Goal: Task Accomplishment & Management: Manage account settings

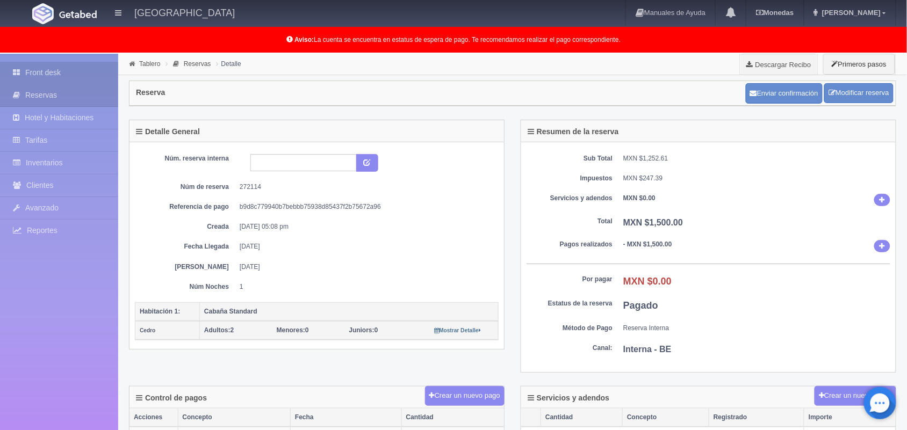
click at [57, 74] on link "Front desk" at bounding box center [59, 73] width 118 height 22
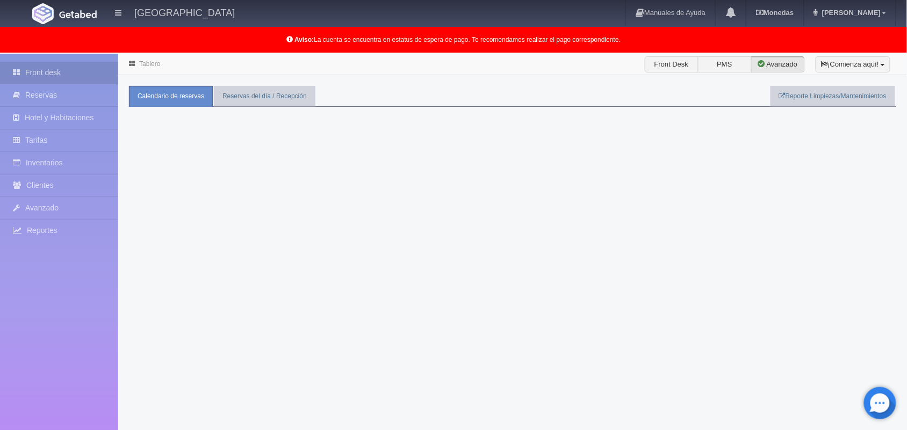
click at [643, 206] on div "Tablero Front Desk PMS Avanzado ¡Comienza aquí! Habitaciones y Reservas Limpiez…" at bounding box center [512, 269] width 788 height 430
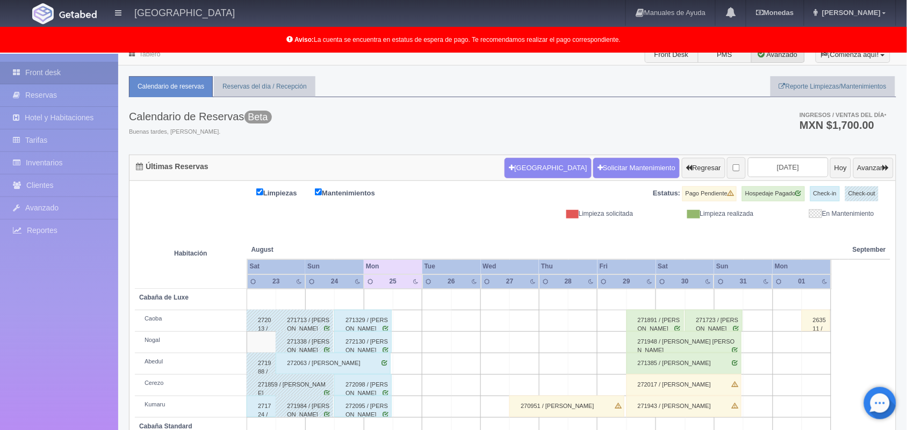
scroll to position [9, 0]
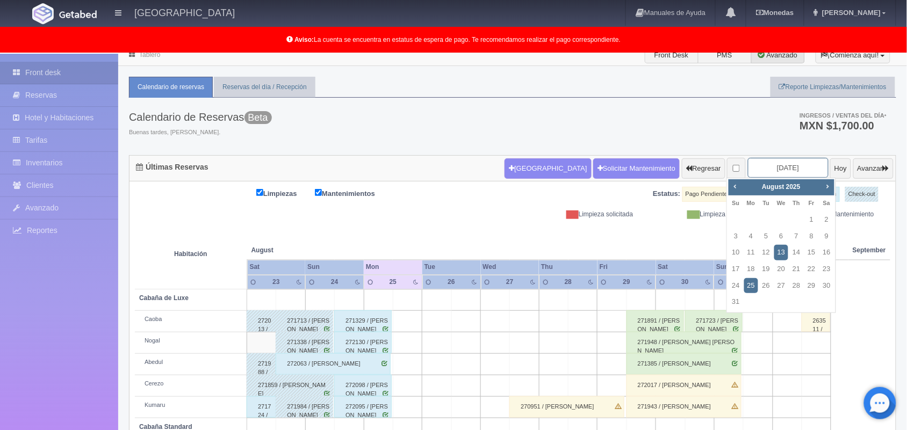
drag, startPoint x: 775, startPoint y: 164, endPoint x: 834, endPoint y: 255, distance: 108.7
click at [834, 255] on body "Hotel Xacallan Manuales de Ayuda Actualizaciones recientes Monedas Tipo de camb…" at bounding box center [453, 308] width 907 height 526
click at [825, 182] on span "Next" at bounding box center [827, 186] width 9 height 9
click at [752, 240] on link "8" at bounding box center [751, 237] width 14 height 16
type input "2025-09-08"
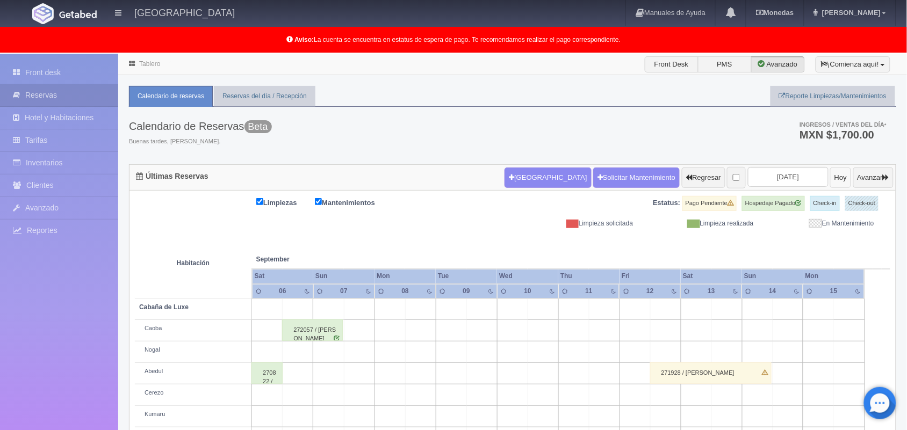
click at [830, 176] on button "Hoy" at bounding box center [840, 178] width 21 height 20
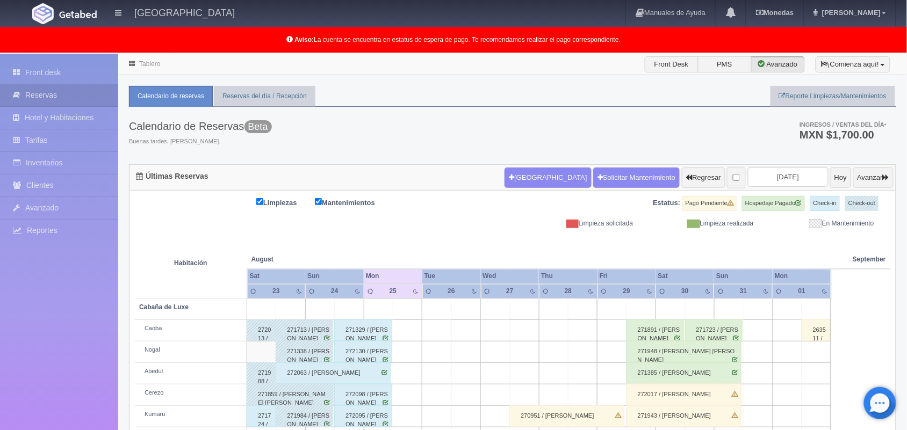
scroll to position [149, 0]
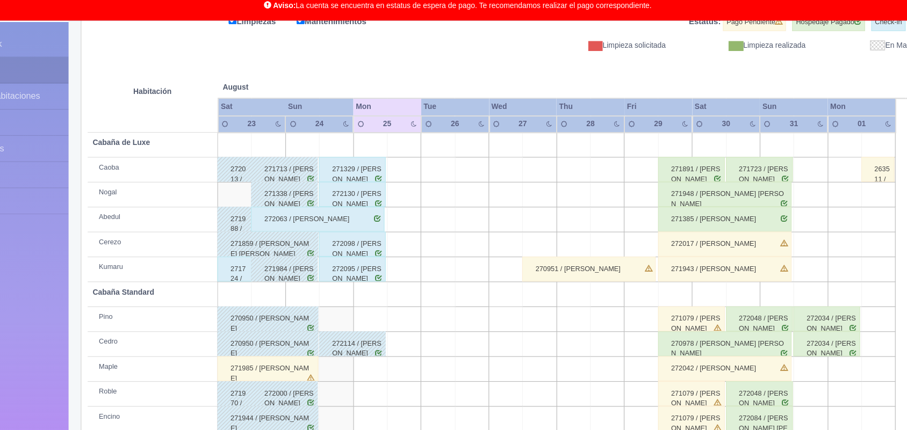
click at [366, 206] on div "272130 / [PERSON_NAME]" at bounding box center [362, 202] width 57 height 21
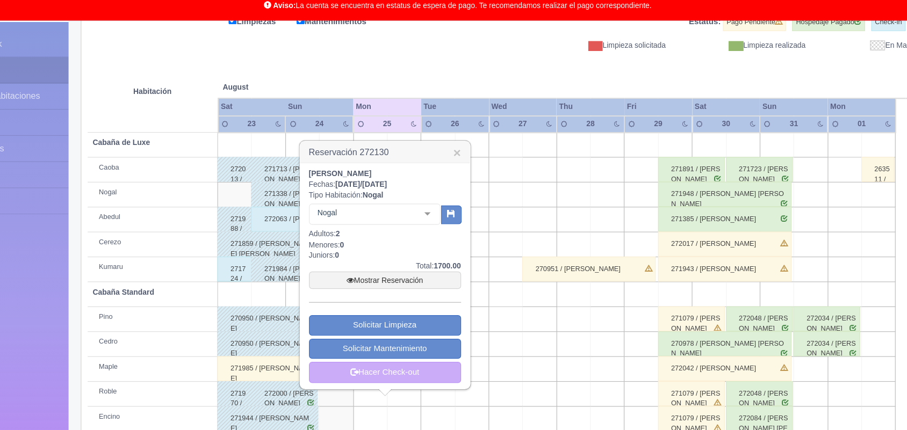
drag, startPoint x: 325, startPoint y: 186, endPoint x: 403, endPoint y: 185, distance: 77.3
click at [403, 185] on div "Mariana Rosales Rivera Fechas: 2025-08-24 / 2025-08-25 Tipo Habitación: Nogal N…" at bounding box center [390, 272] width 131 height 185
click at [380, 185] on b "[PERSON_NAME]" at bounding box center [352, 185] width 54 height 8
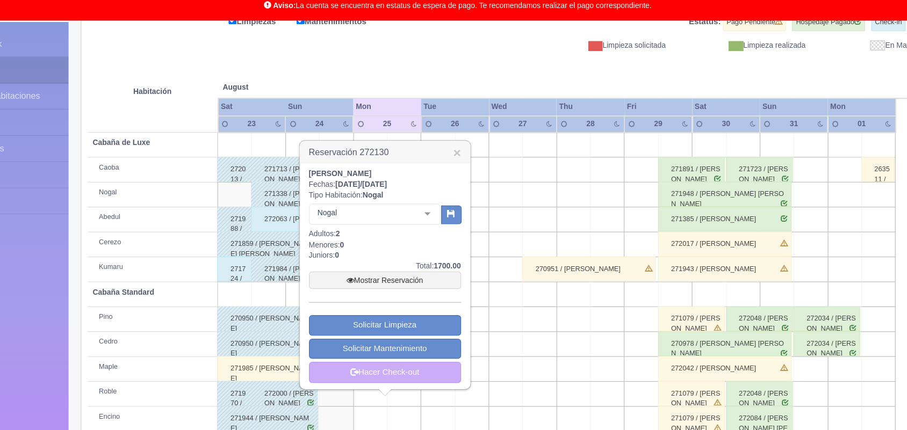
drag, startPoint x: 400, startPoint y: 184, endPoint x: 318, endPoint y: 185, distance: 81.1
click at [318, 185] on div "Mariana Rosales Rivera Fechas: 2025-08-24 / 2025-08-25 Tipo Habitación: Nogal N…" at bounding box center [391, 273] width 146 height 194
copy b "Mariana Rosales Rivera"
click at [454, 164] on link "×" at bounding box center [452, 166] width 6 height 11
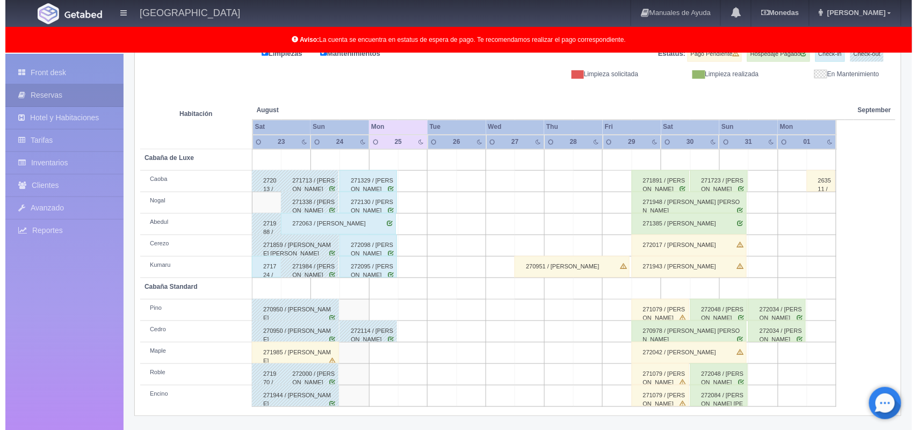
scroll to position [20, 0]
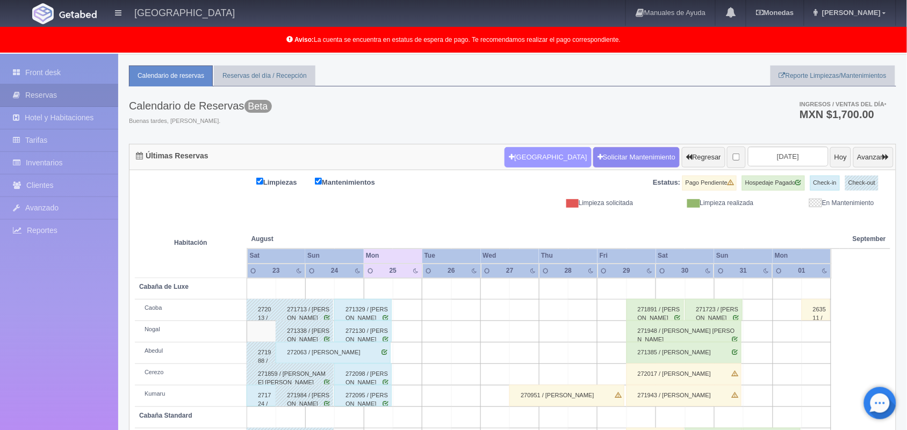
click at [549, 156] on button "Nueva Reserva" at bounding box center [547, 157] width 86 height 20
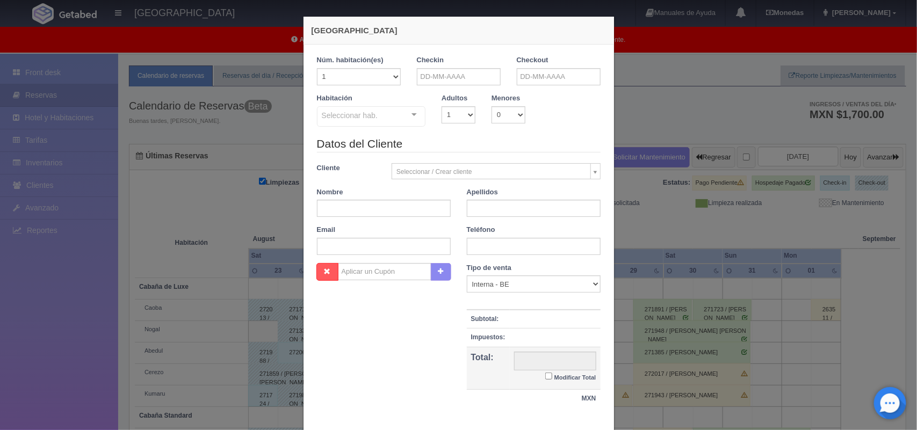
checkbox input "false"
click at [449, 70] on input "text" at bounding box center [459, 76] width 84 height 17
click at [436, 192] on link "25" at bounding box center [436, 193] width 14 height 16
type input "25-08-2025"
checkbox input "false"
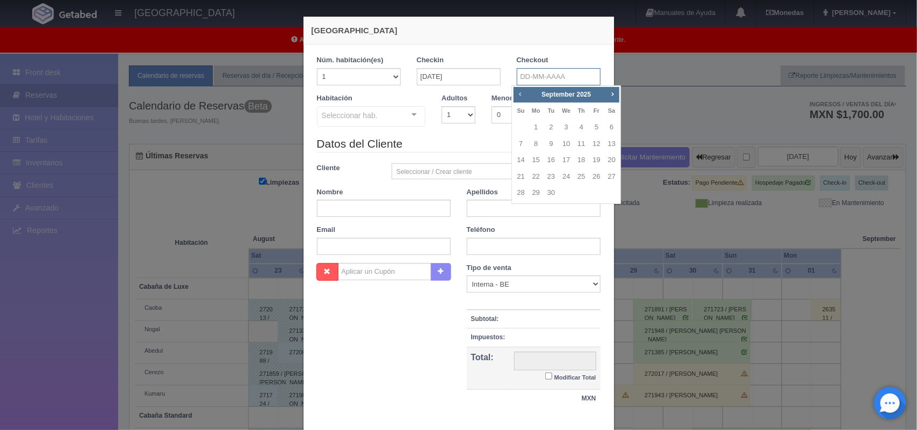
drag, startPoint x: 519, startPoint y: 71, endPoint x: 520, endPoint y: 98, distance: 27.4
click at [520, 98] on body "Hotel Xacallan Manuales de Ayuda Actualizaciones recientes Monedas Tipo de camb…" at bounding box center [458, 296] width 917 height 526
click at [520, 98] on link "Prev" at bounding box center [520, 94] width 12 height 12
click at [547, 189] on link "26" at bounding box center [551, 193] width 14 height 16
type input "26-08-2025"
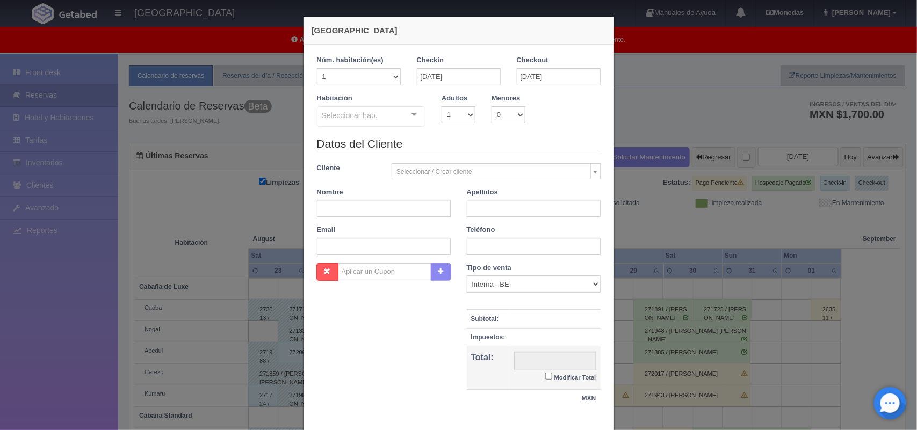
checkbox input "false"
click at [466, 114] on select "1 2 3 4 5 6 7 8 9 10" at bounding box center [458, 114] width 34 height 17
select select "2"
click at [441, 106] on select "1 2 3 4 5 6 7 8 9 10" at bounding box center [458, 114] width 34 height 17
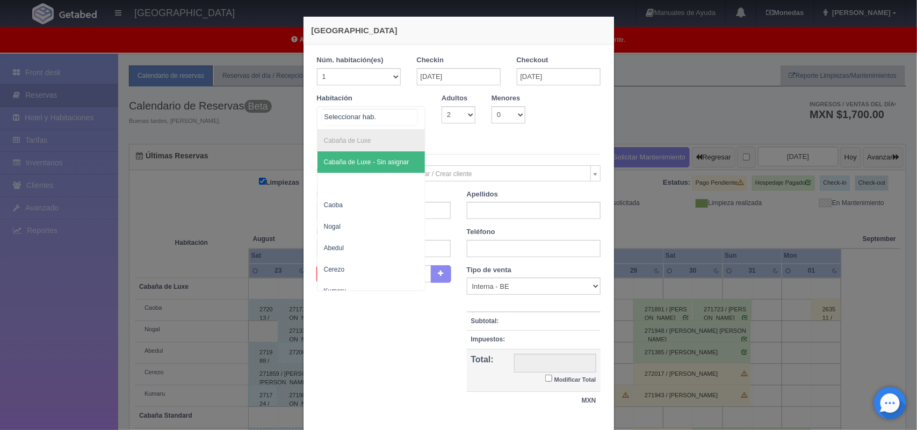
click at [406, 113] on div "Cabaña de Luxe Cabaña de Luxe - Sin asignar Caoba Nogal Abedul Cerezo Kumaru Ca…" at bounding box center [371, 118] width 109 height 24
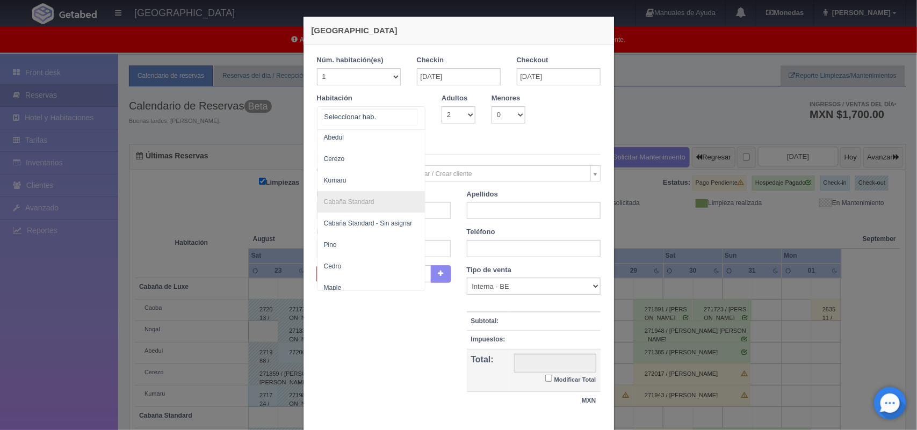
scroll to position [119, 0]
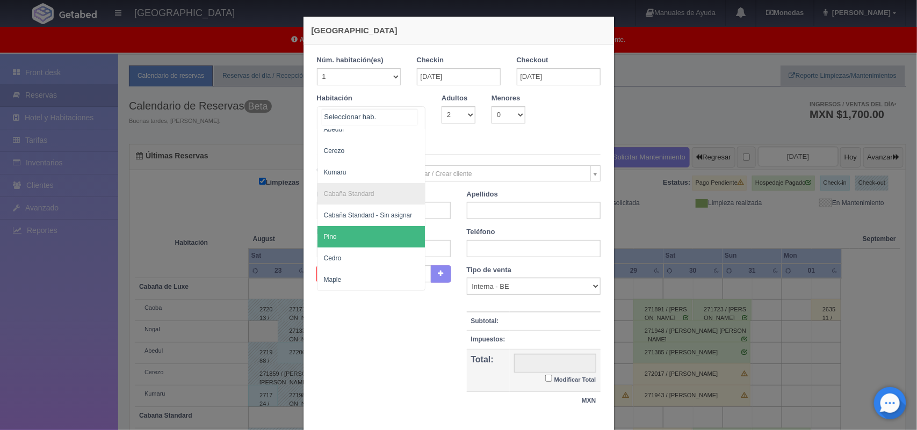
click at [358, 236] on span "Pino" at bounding box center [371, 236] width 108 height 21
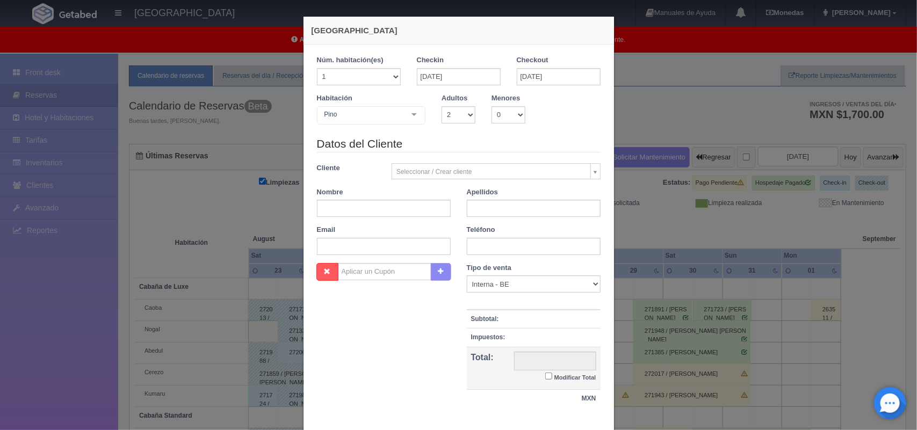
checkbox input "false"
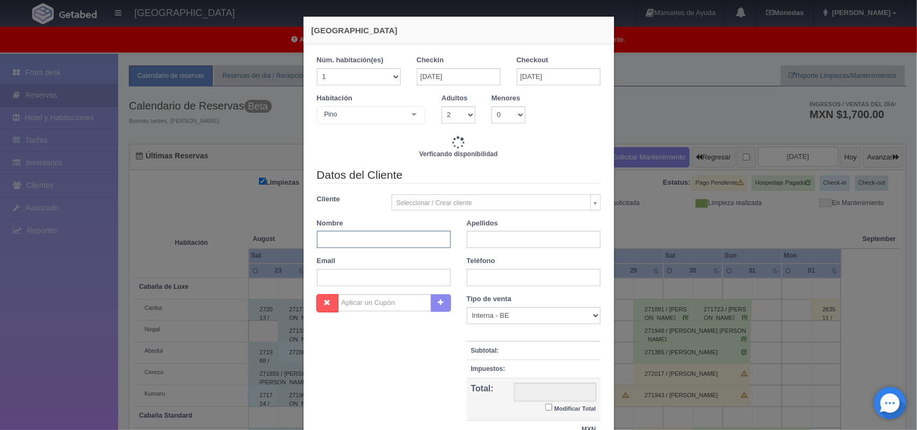
type input "1300.00"
checkbox input "false"
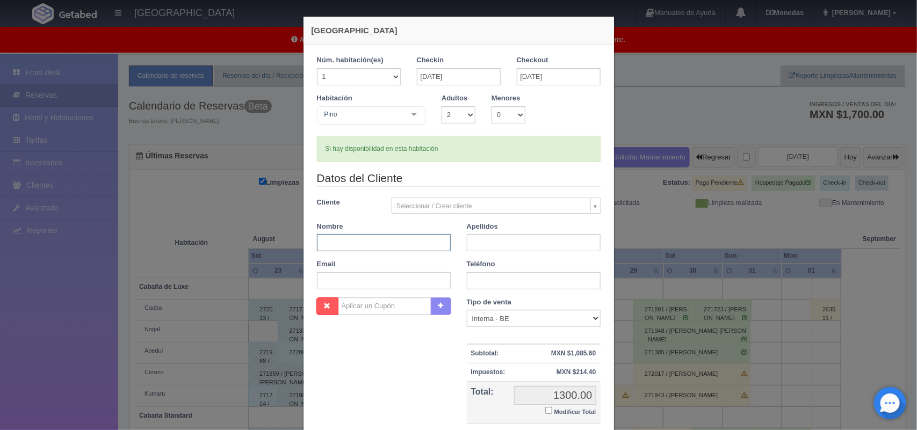
click at [394, 234] on div "Nombre" at bounding box center [384, 237] width 150 height 30
paste input "Mariana Rosales Rivera"
drag, startPoint x: 343, startPoint y: 243, endPoint x: 397, endPoint y: 245, distance: 54.8
click at [397, 245] on input "Mariana Rosales Rivera" at bounding box center [384, 242] width 134 height 17
type input "Mariana Rosales Rivera"
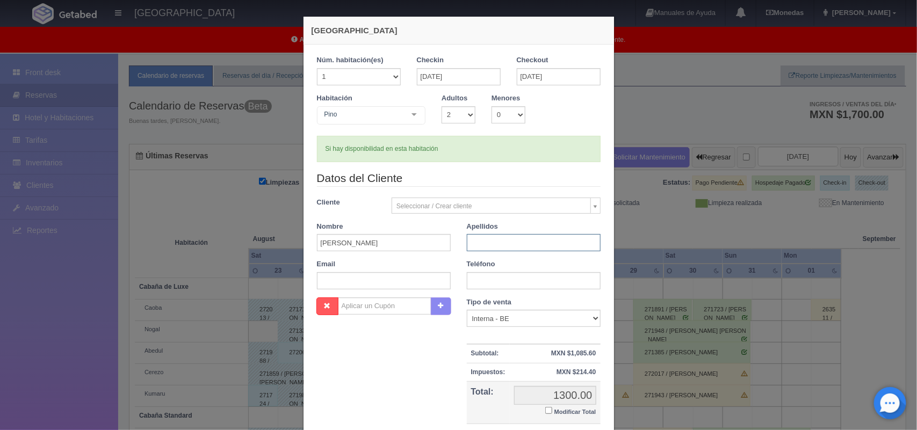
click at [501, 243] on input "text" at bounding box center [534, 242] width 134 height 17
paste input "Rosales Rivera"
type input "Rosales Rivera"
drag, startPoint x: 388, startPoint y: 245, endPoint x: 347, endPoint y: 246, distance: 40.8
click at [347, 246] on input "Mariana Rosales Rivera" at bounding box center [384, 242] width 134 height 17
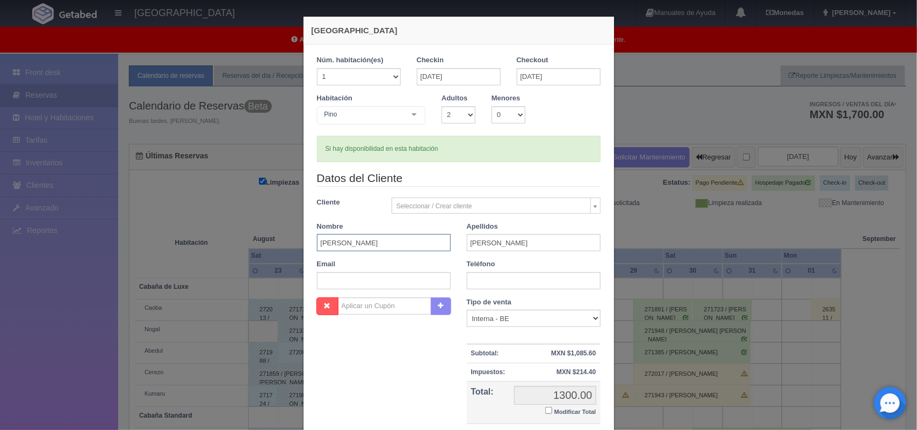
type input "Mariana"
click at [525, 283] on input "text" at bounding box center [534, 280] width 134 height 17
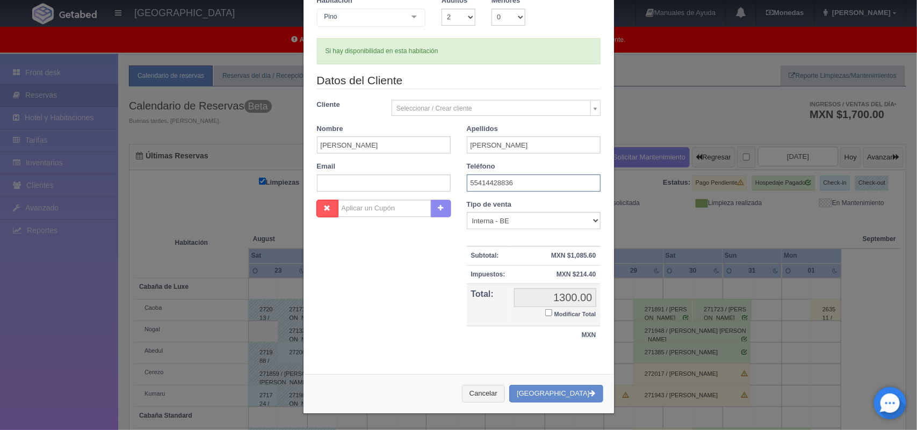
type input "55414428836"
click at [545, 314] on input "Modificar Total" at bounding box center [548, 312] width 7 height 7
checkbox input "true"
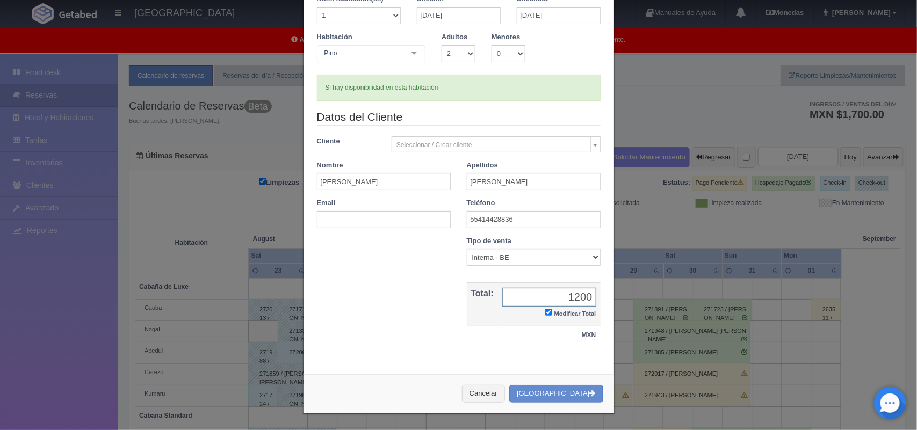
type input "1200.00"
click at [564, 403] on button "Crear Reserva" at bounding box center [555, 394] width 93 height 18
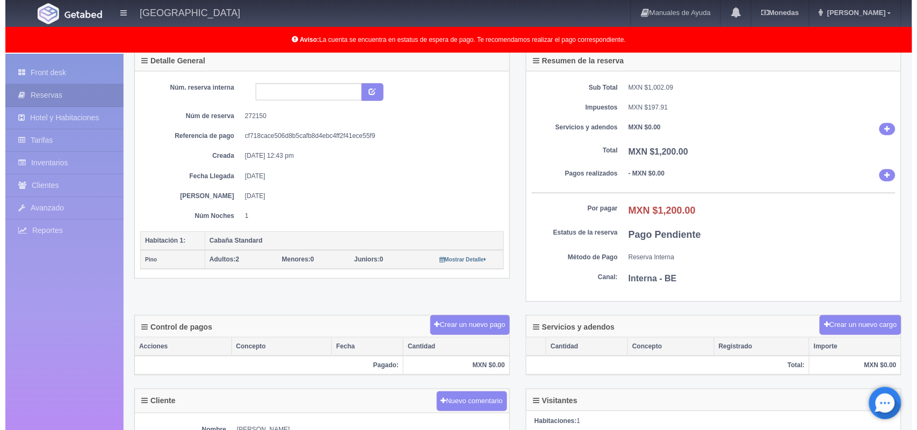
scroll to position [78, 0]
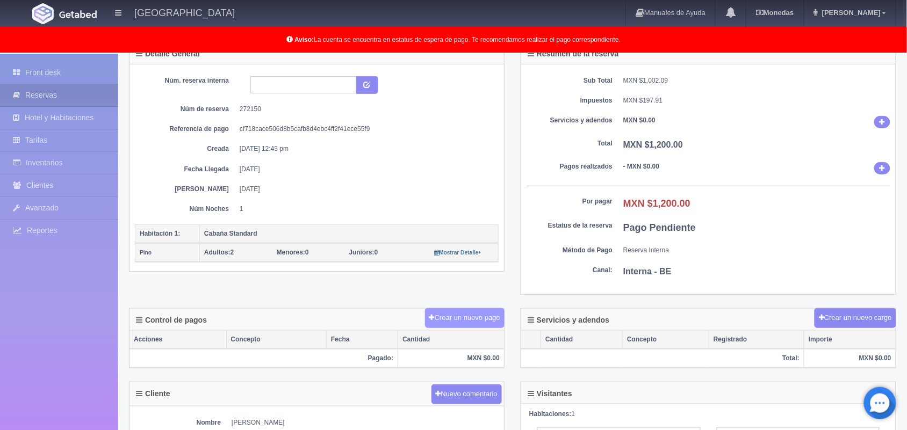
drag, startPoint x: 479, startPoint y: 331, endPoint x: 480, endPoint y: 311, distance: 19.9
click at [480, 311] on div "Control de pagos Crear un nuevo pago" at bounding box center [316, 320] width 374 height 22
click at [480, 311] on button "Crear un nuevo pago" at bounding box center [464, 318] width 79 height 20
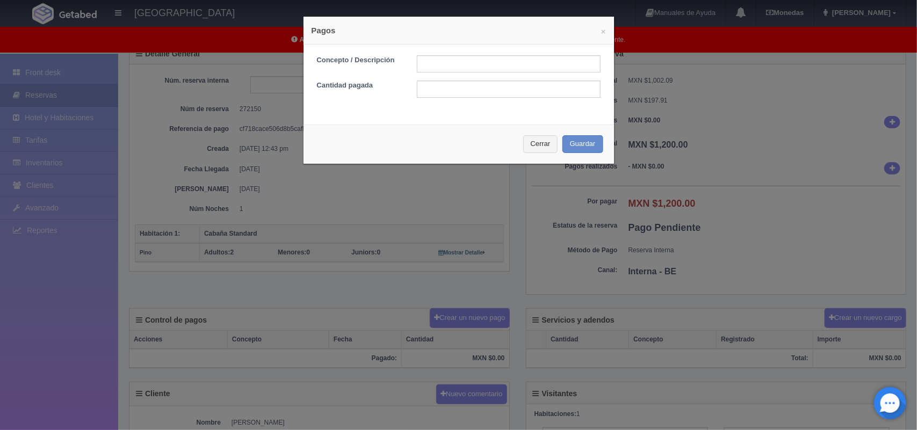
click at [492, 74] on form "Concepto / Descripción Cantidad pagada" at bounding box center [459, 76] width 284 height 42
click at [506, 64] on input "text" at bounding box center [509, 63] width 184 height 17
type input "pago con tarjeta"
drag, startPoint x: 466, startPoint y: 93, endPoint x: 433, endPoint y: 103, distance: 34.2
click at [433, 103] on div "Concepto / Descripción pago con tarjeta Cantidad pagada" at bounding box center [458, 81] width 310 height 72
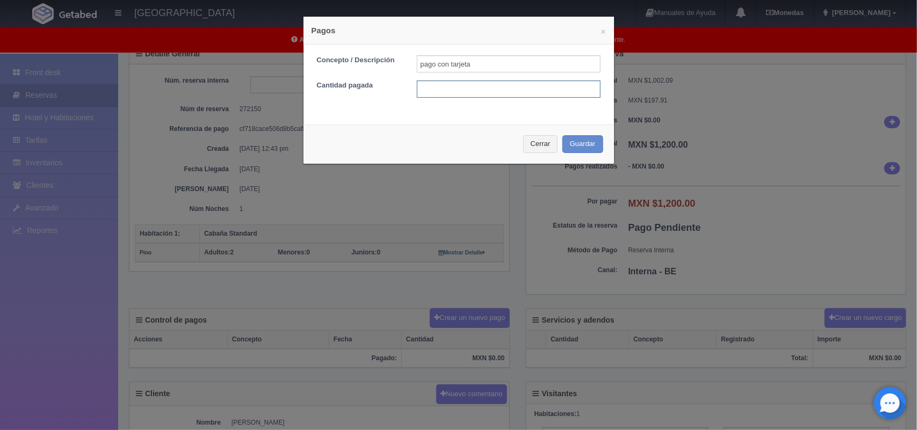
type input "1200.00"
click at [568, 143] on button "Guardar" at bounding box center [582, 144] width 41 height 18
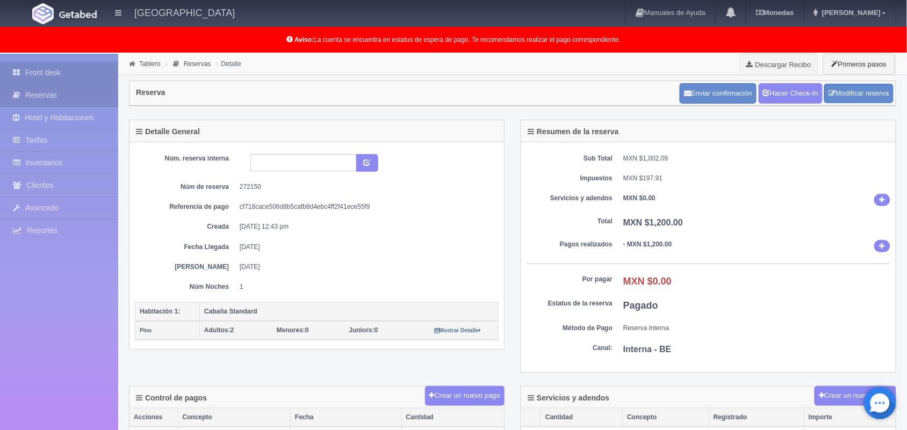
click at [65, 76] on link "Front desk" at bounding box center [59, 73] width 118 height 22
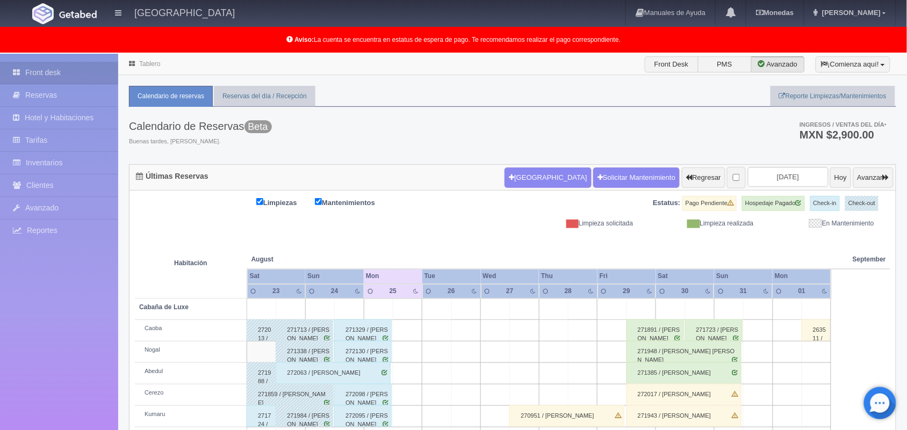
scroll to position [149, 0]
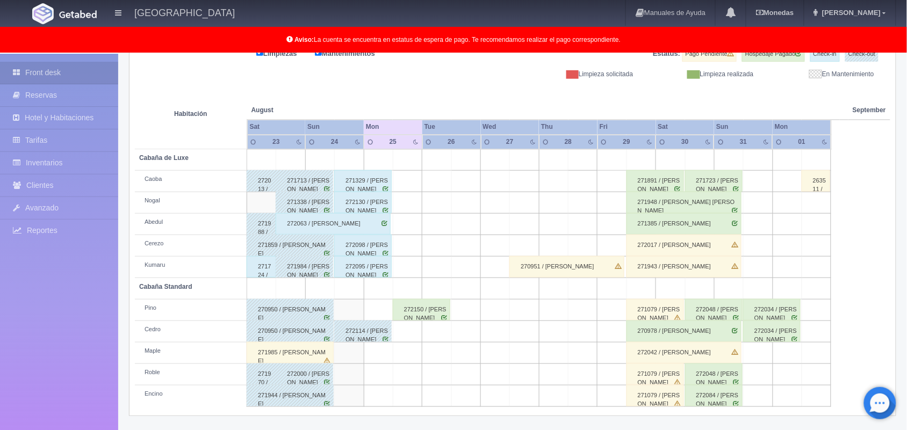
click at [441, 316] on div "272150 / [PERSON_NAME]" at bounding box center [421, 309] width 57 height 21
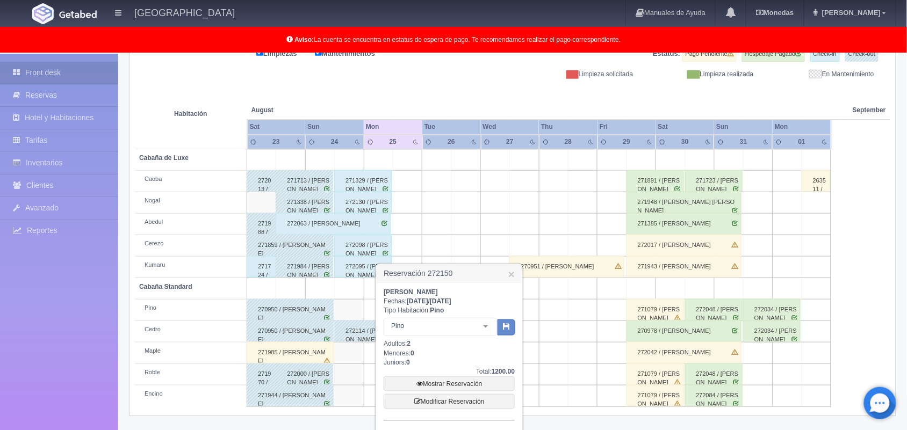
scroll to position [222, 0]
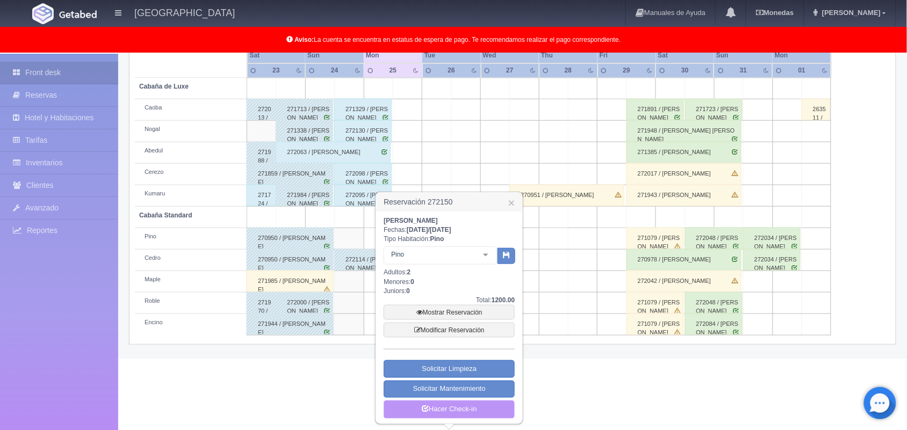
click at [480, 409] on link "Hacer Check-in" at bounding box center [448, 410] width 131 height 18
click at [509, 198] on link "×" at bounding box center [511, 202] width 6 height 11
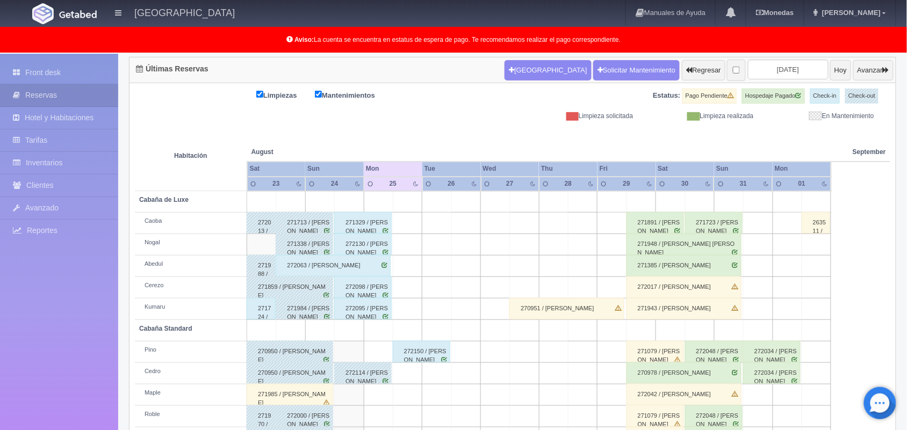
scroll to position [149, 0]
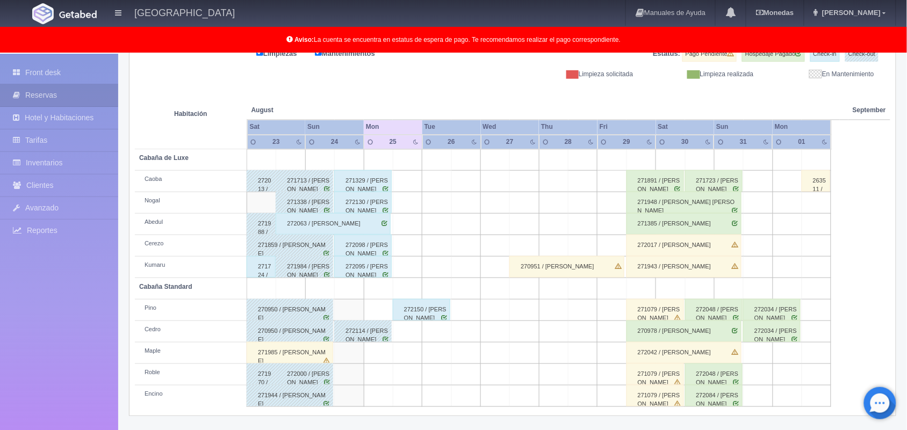
click at [373, 210] on div "272130 / [PERSON_NAME]" at bounding box center [362, 202] width 57 height 21
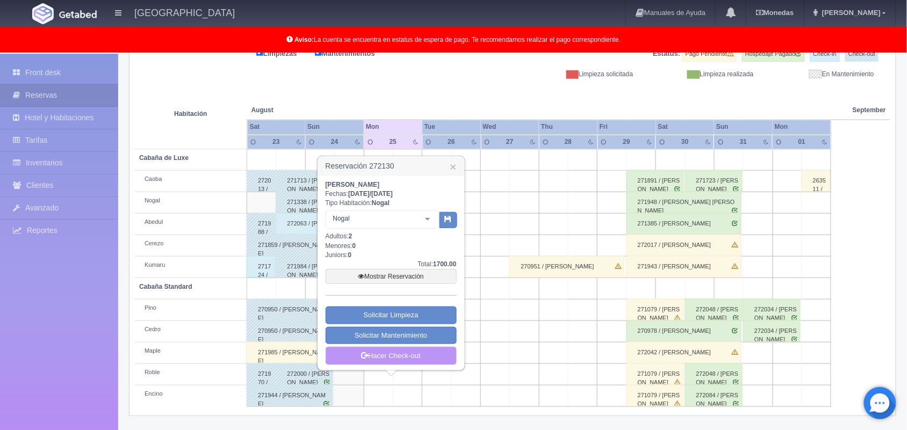
click at [389, 352] on link "Hacer Check-out" at bounding box center [390, 356] width 131 height 18
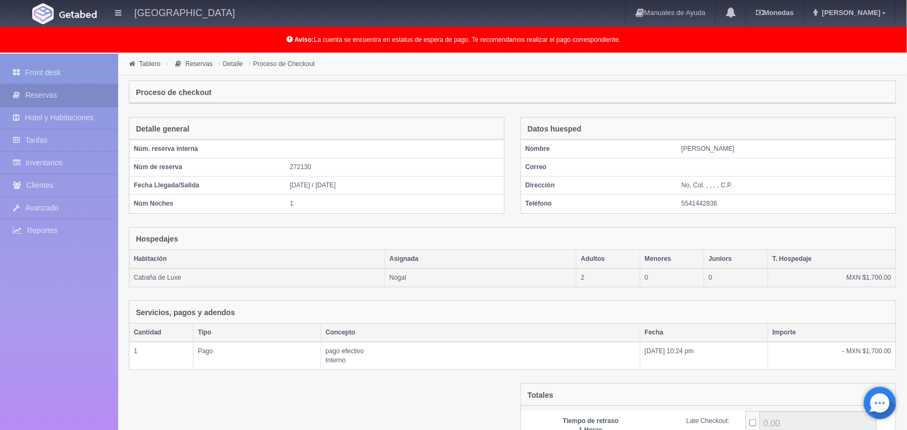
scroll to position [117, 0]
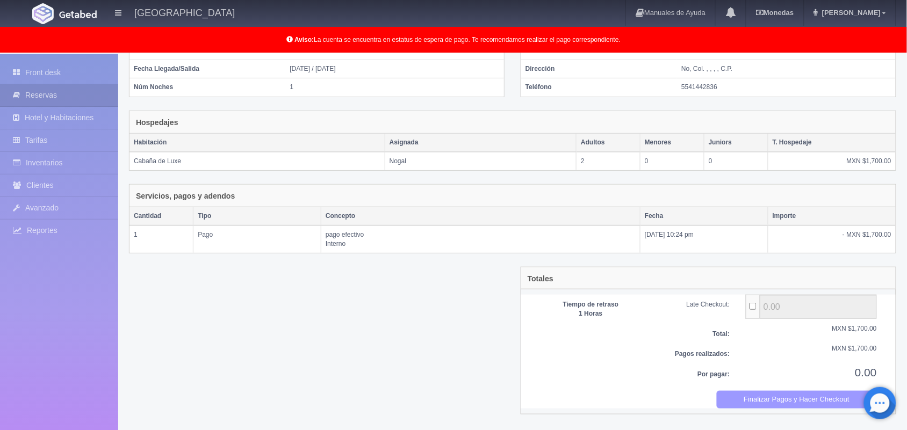
click at [782, 398] on button "Finalizar Pagos y Hacer Checkout" at bounding box center [796, 400] width 161 height 18
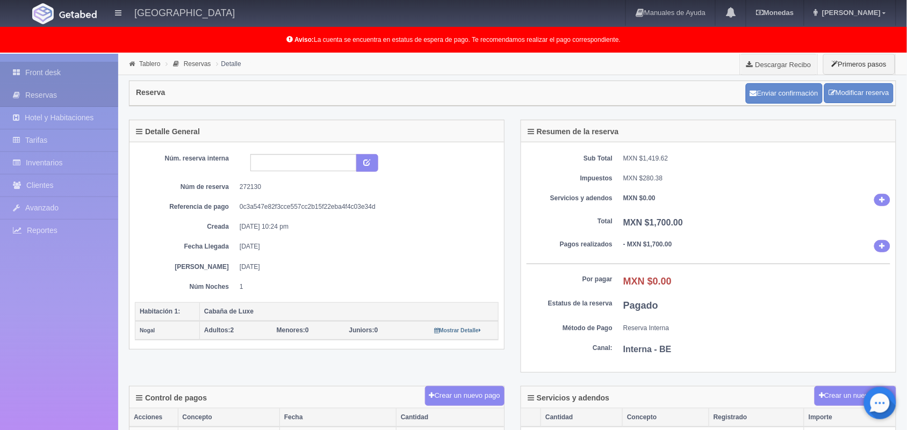
click at [49, 71] on link "Front desk" at bounding box center [59, 73] width 118 height 22
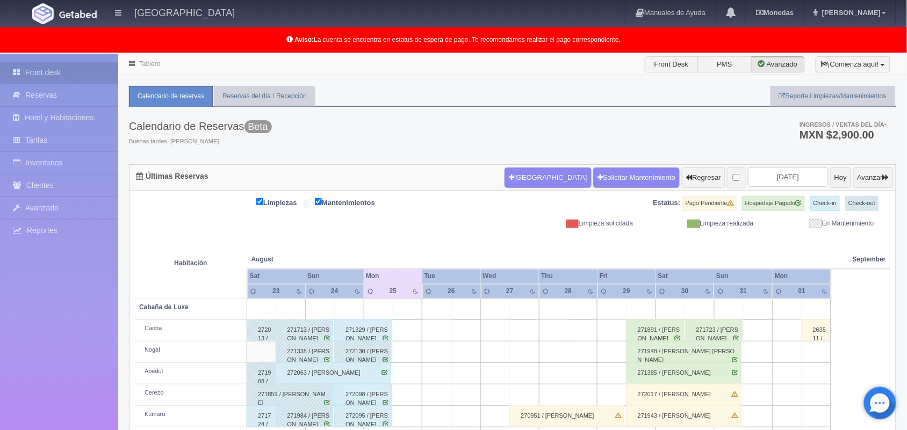
scroll to position [149, 0]
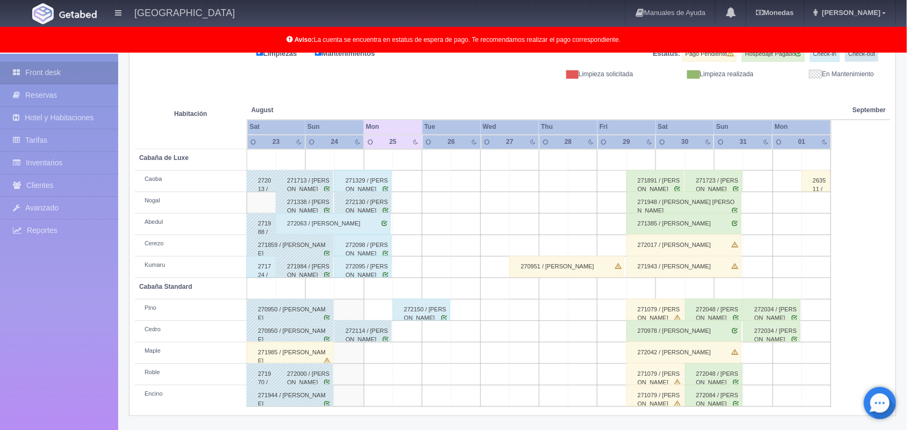
click at [357, 177] on div "271329 / Dulce Cristal Fabila Perez" at bounding box center [362, 180] width 57 height 21
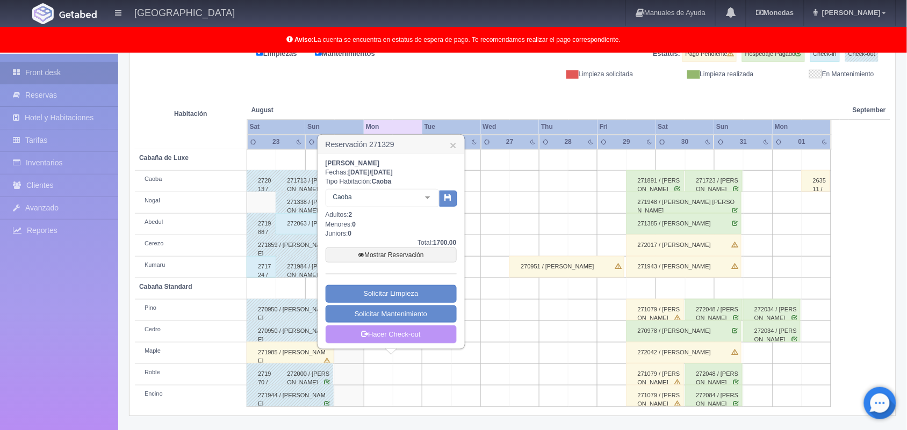
click at [381, 338] on link "Hacer Check-out" at bounding box center [390, 334] width 131 height 18
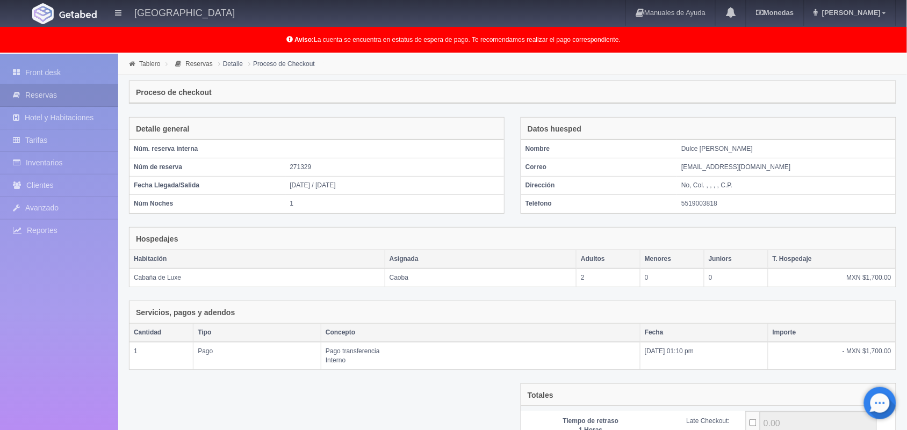
scroll to position [117, 0]
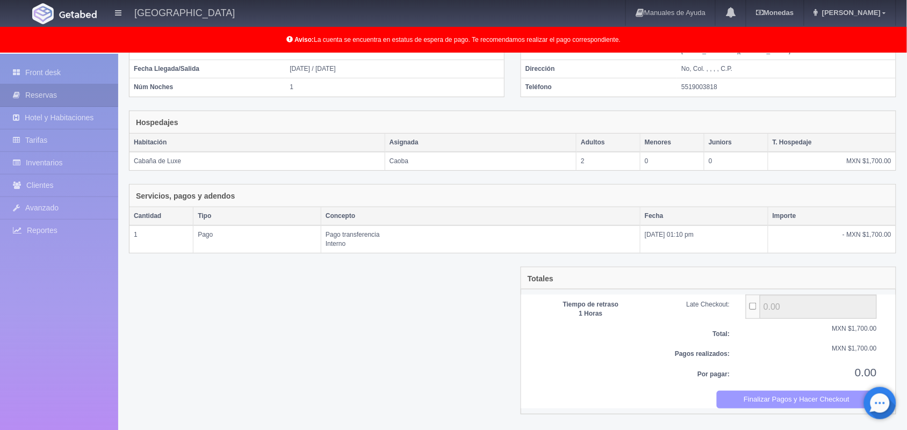
click at [769, 400] on button "Finalizar Pagos y Hacer Checkout" at bounding box center [796, 400] width 161 height 18
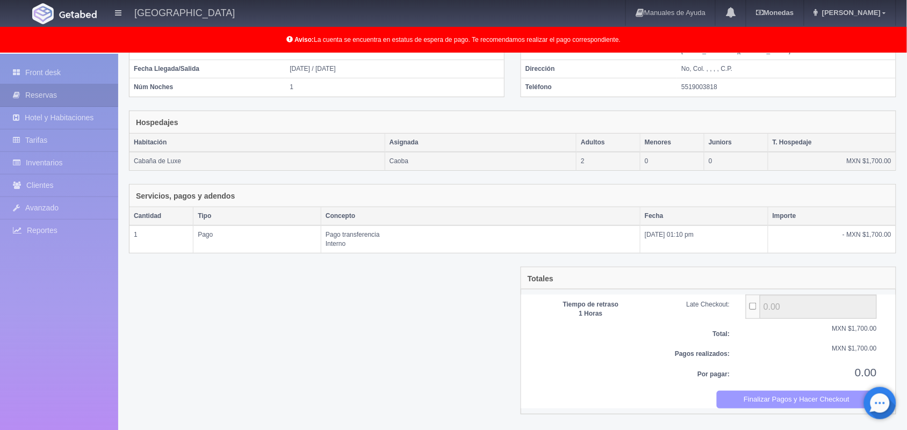
scroll to position [0, 0]
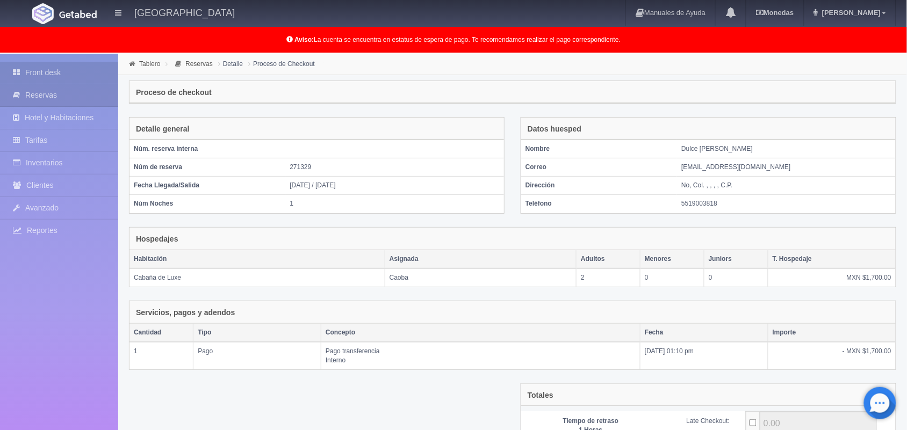
click at [62, 70] on link "Front desk" at bounding box center [59, 73] width 118 height 22
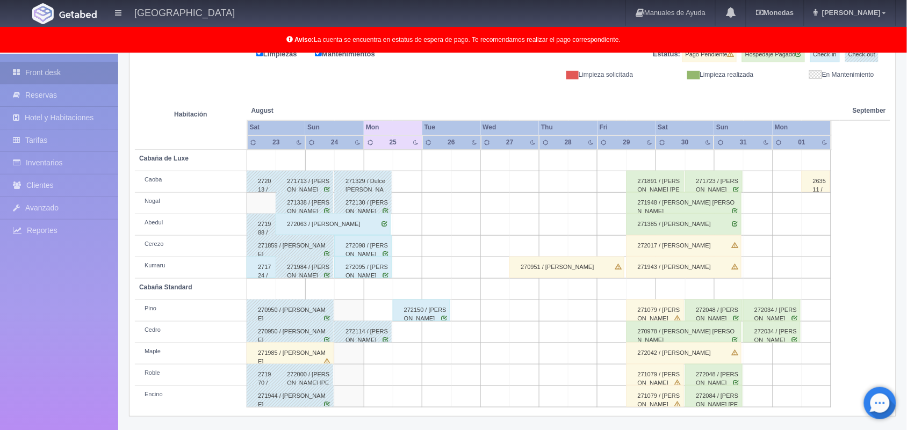
scroll to position [149, 0]
click at [646, 194] on div "271948 / Suker Estrada" at bounding box center [683, 202] width 115 height 21
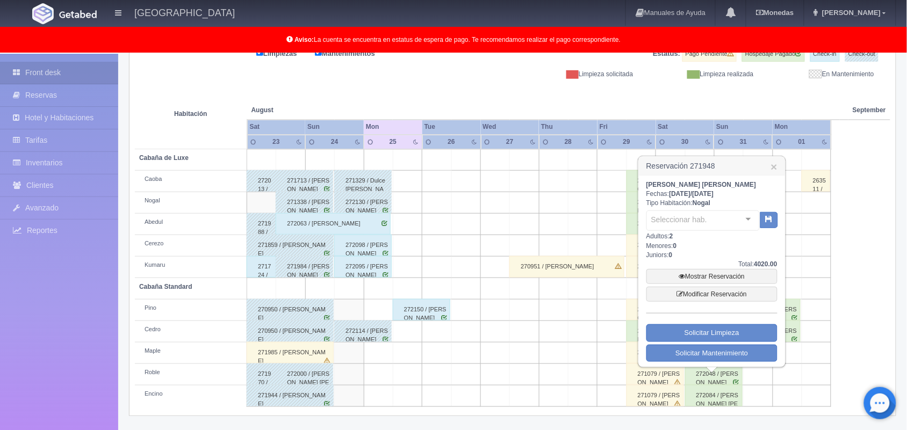
click at [646, 194] on div "Suker Estrada Fechas: 2025-08-29 / 2025-08-31 Tipo Habitación: Nogal Selecciona…" at bounding box center [711, 271] width 131 height 182
click at [774, 170] on link "×" at bounding box center [774, 166] width 6 height 11
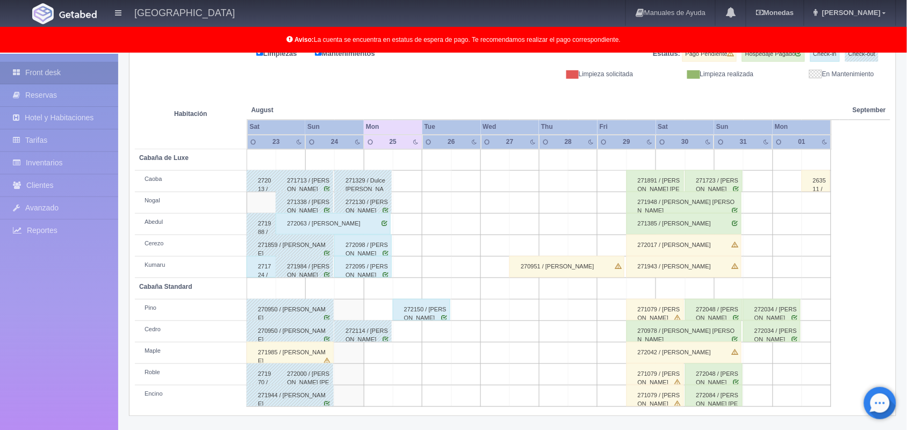
click at [707, 223] on div "271385 / Daniel Aldana Reyes" at bounding box center [683, 223] width 115 height 21
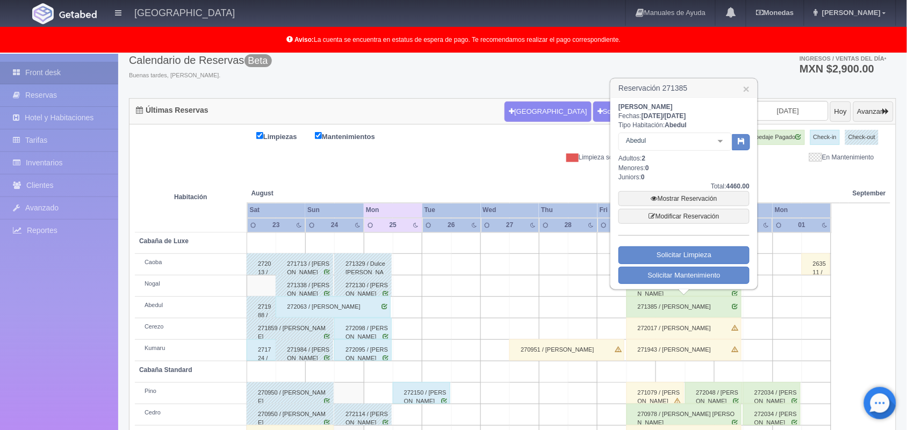
scroll to position [59, 0]
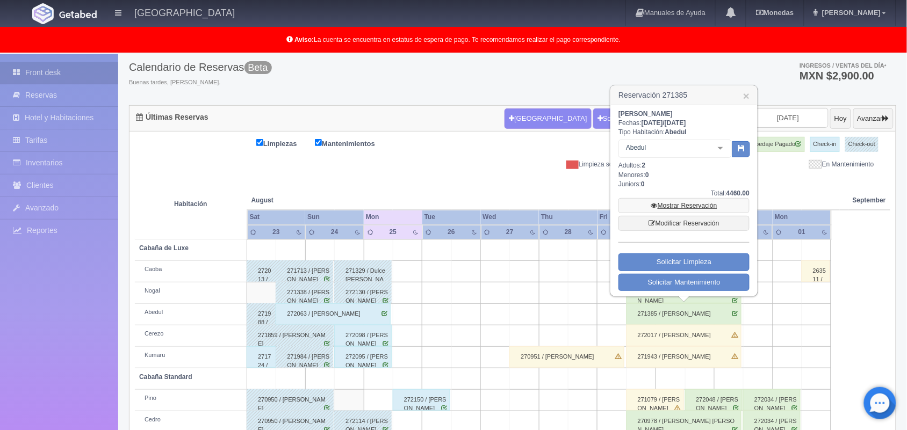
click at [683, 206] on link "Mostrar Reservación" at bounding box center [683, 205] width 131 height 15
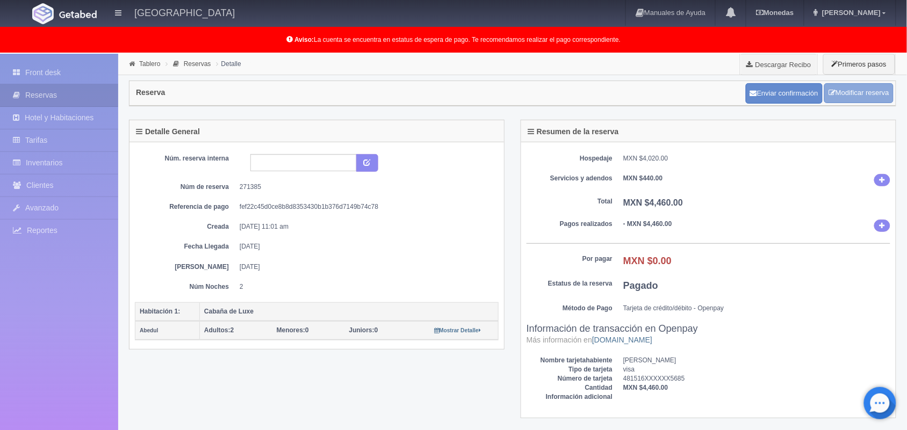
click at [855, 85] on link "Modificar reserva" at bounding box center [858, 93] width 69 height 20
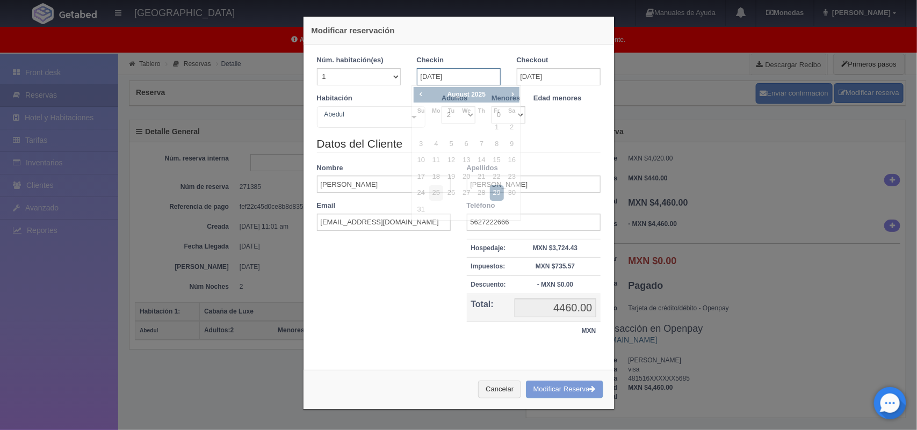
click at [466, 78] on input "[DATE]" at bounding box center [459, 76] width 84 height 17
click at [508, 90] on span "Next" at bounding box center [512, 94] width 9 height 9
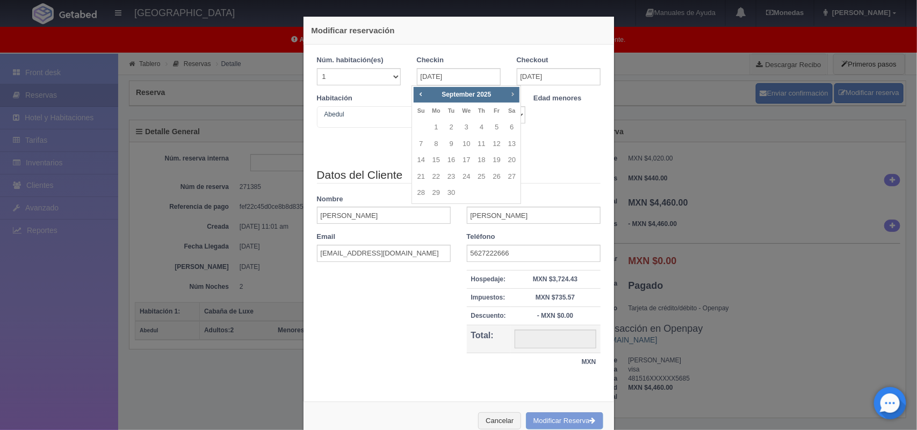
click at [508, 90] on span "Next" at bounding box center [512, 94] width 9 height 9
checkbox input "false"
type input "4020.00"
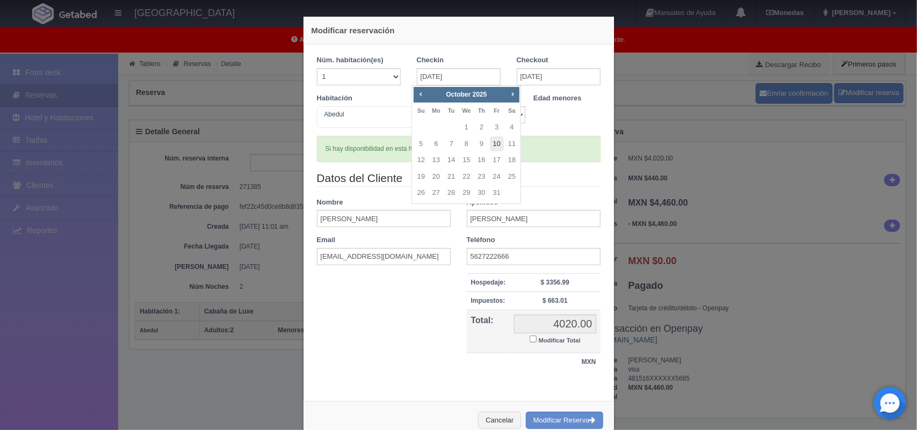
click at [497, 142] on link "10" at bounding box center [497, 144] width 14 height 16
type input "[DATE]"
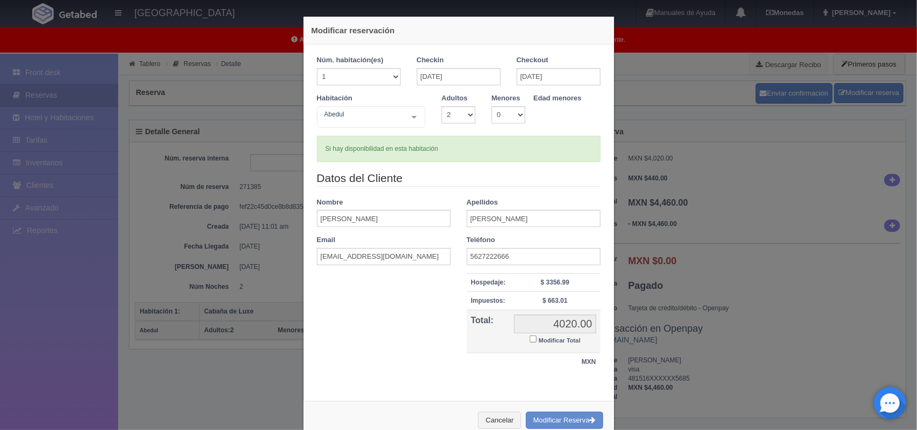
checkbox input "false"
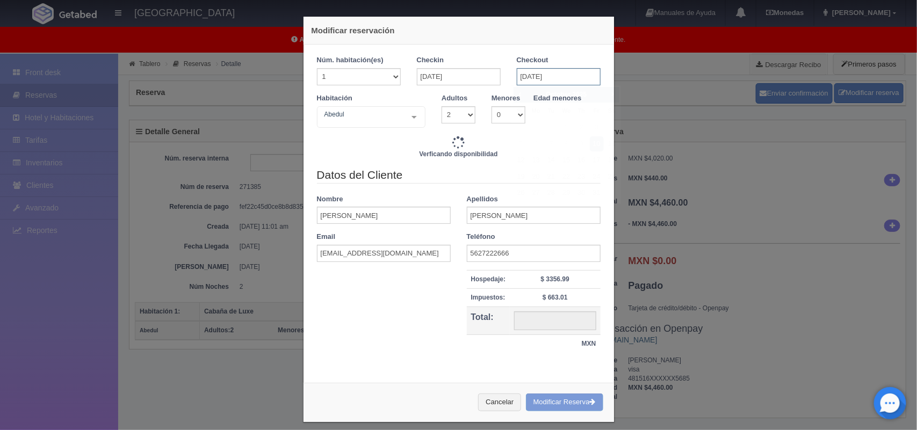
click at [556, 78] on input "10-10-2025" at bounding box center [559, 76] width 84 height 17
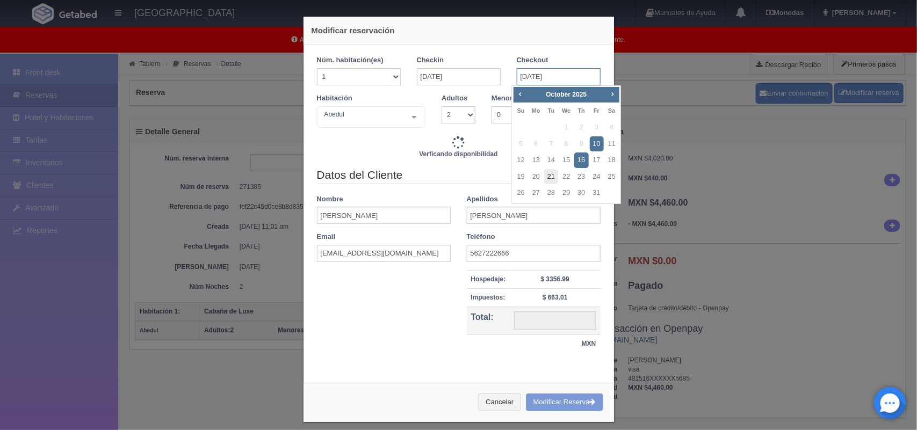
type input "4020.00"
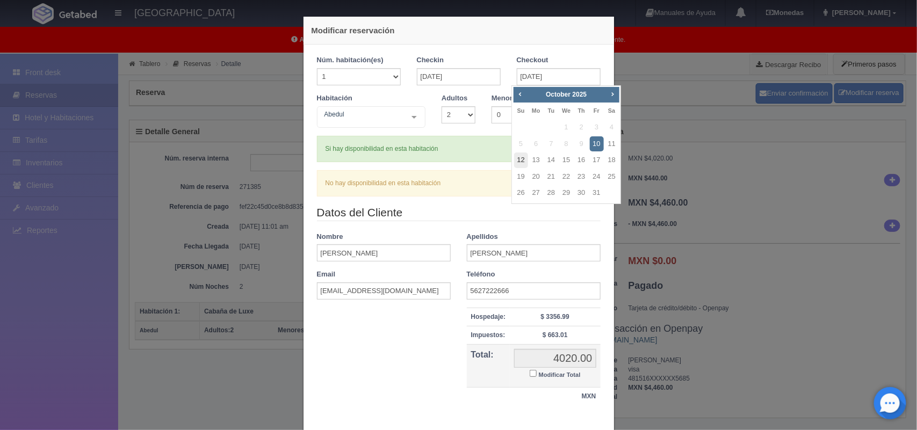
click at [524, 154] on link "12" at bounding box center [521, 161] width 14 height 16
type input "12-10-2025"
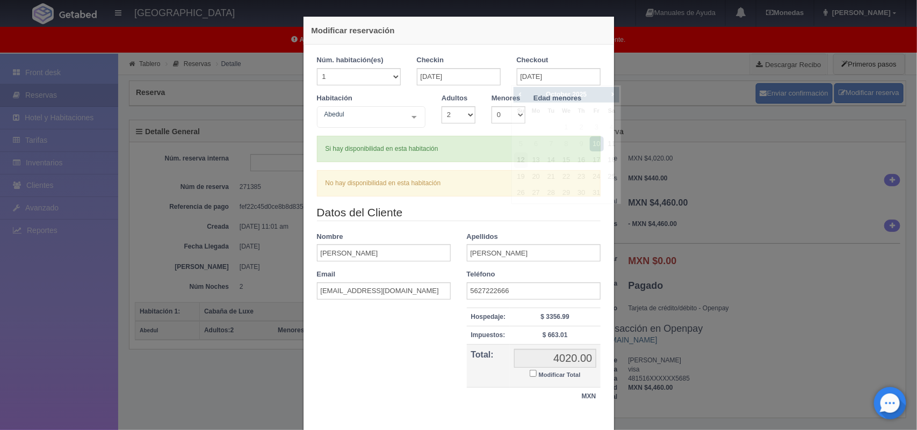
checkbox input "false"
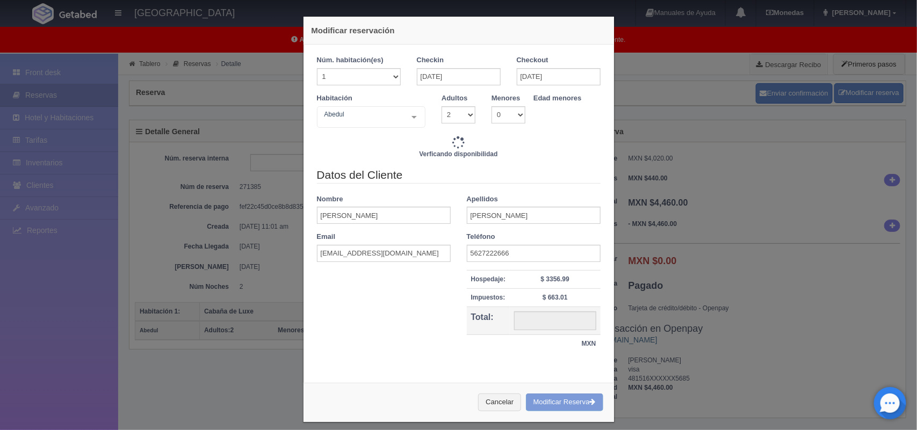
type input "4020.00"
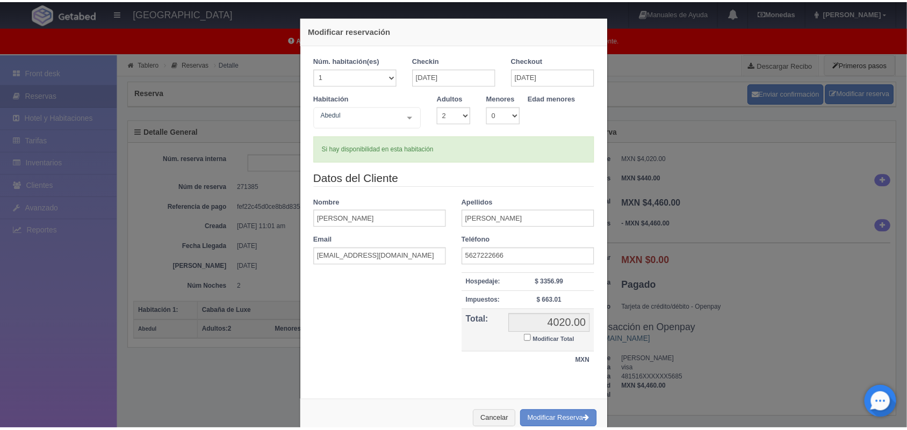
scroll to position [28, 0]
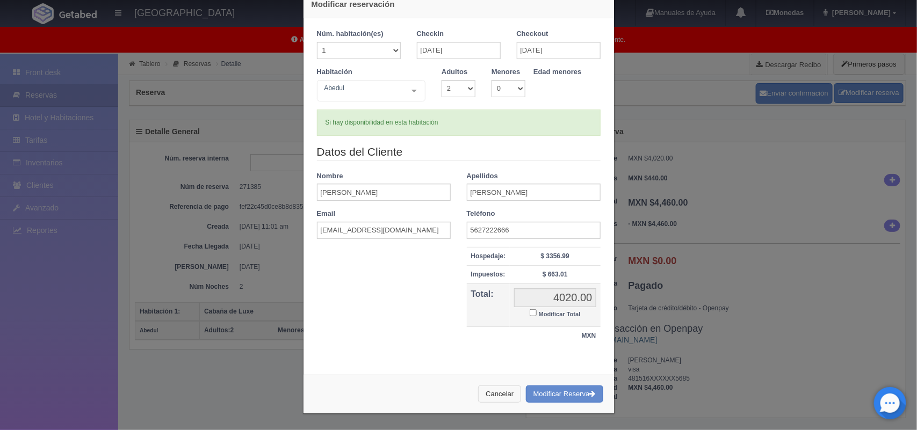
click at [490, 393] on button "Cancelar" at bounding box center [499, 395] width 43 height 18
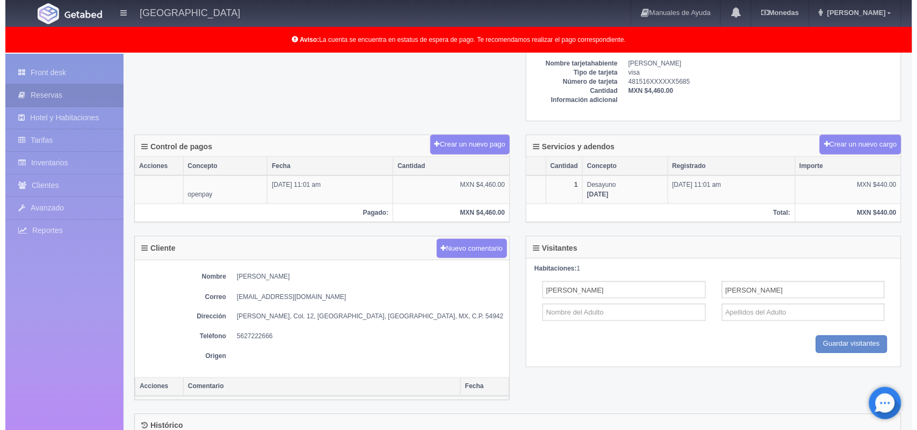
scroll to position [0, 0]
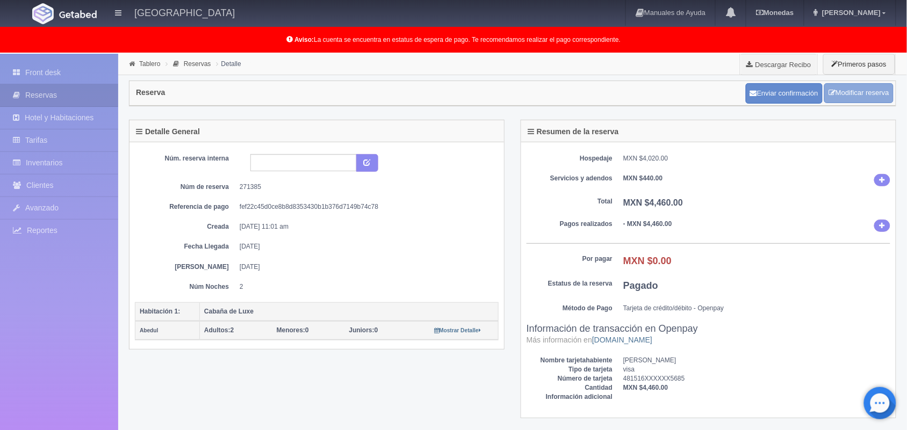
click at [860, 90] on link "Modificar reserva" at bounding box center [858, 93] width 69 height 20
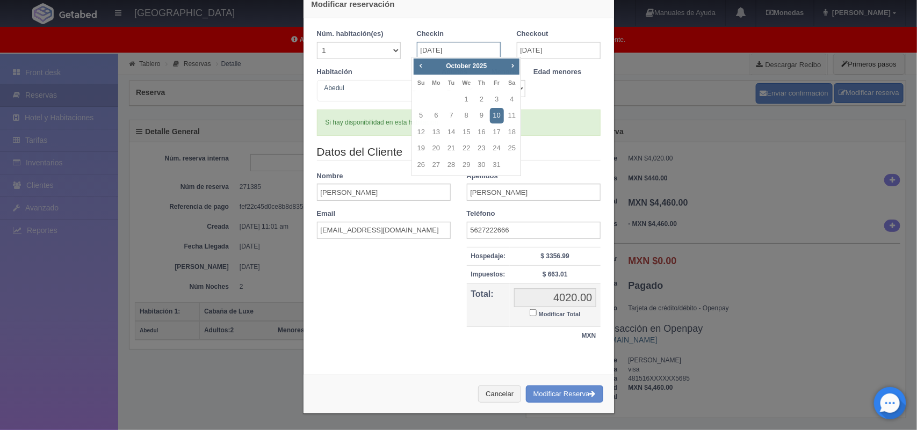
click at [480, 47] on input "10-10-2025" at bounding box center [459, 50] width 84 height 17
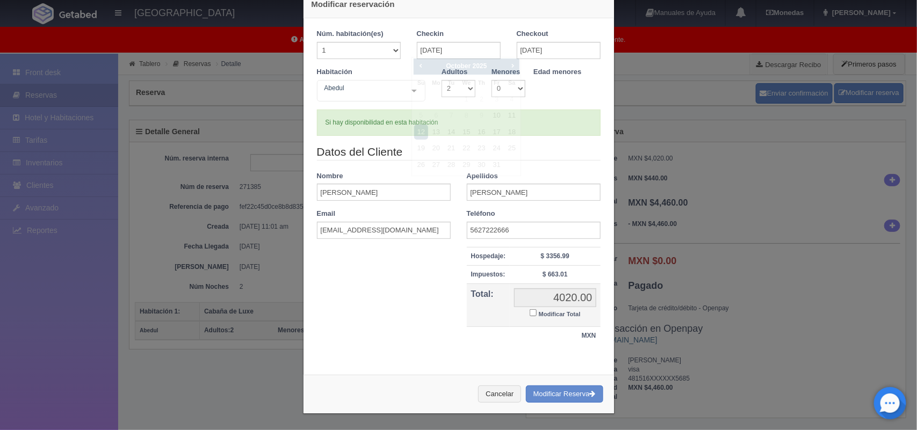
click at [541, 111] on div "Si hay disponibilidad en esta habitación" at bounding box center [459, 123] width 284 height 26
checkbox input "false"
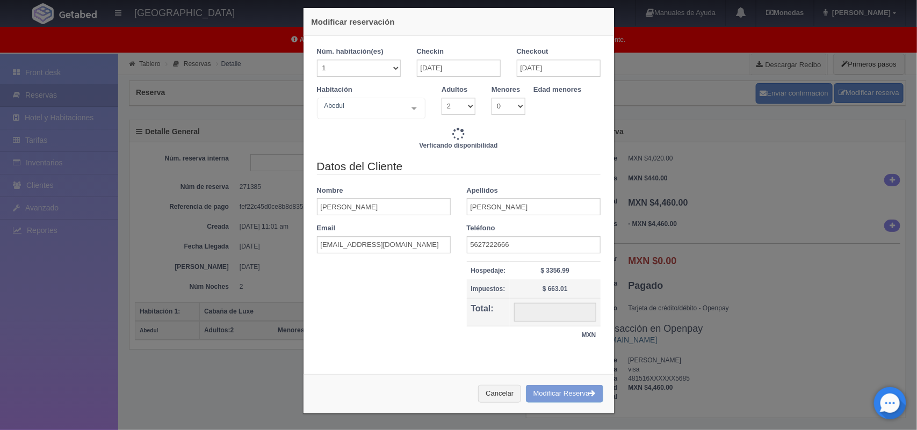
type input "4020.00"
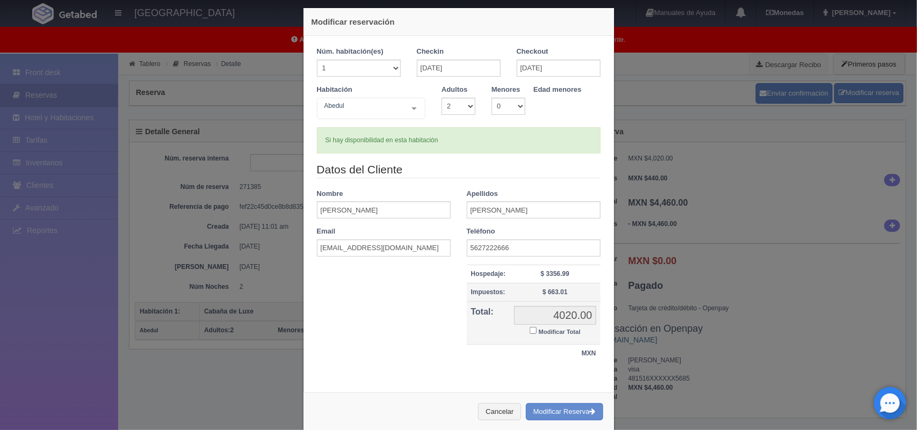
scroll to position [28, 0]
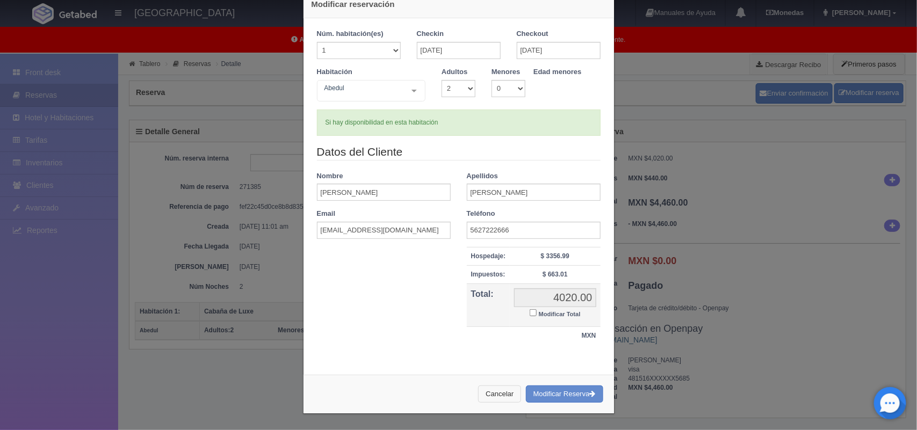
click at [487, 390] on button "Cancelar" at bounding box center [499, 395] width 43 height 18
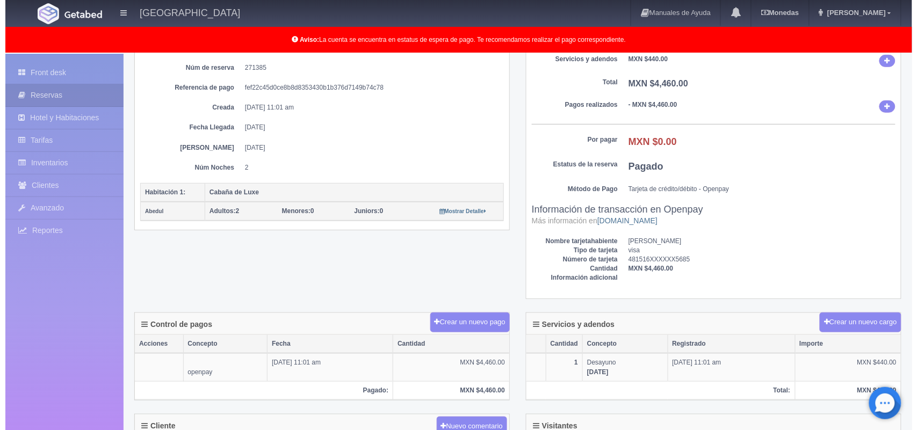
scroll to position [0, 0]
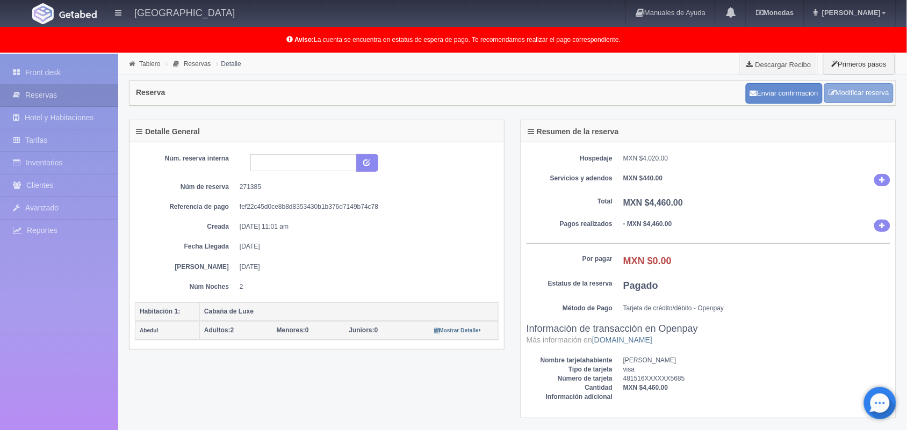
click at [844, 95] on link "Modificar reserva" at bounding box center [858, 93] width 69 height 20
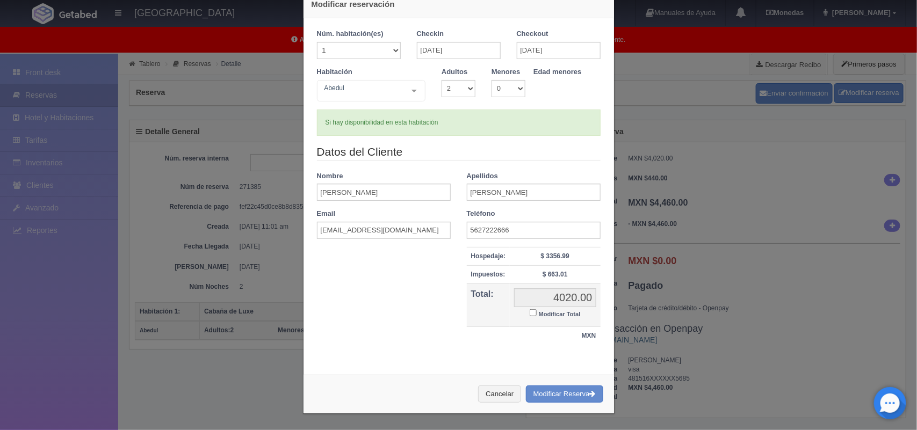
click at [530, 307] on label "Modificar Total" at bounding box center [555, 313] width 50 height 12
click at [530, 309] on input "Modificar Total" at bounding box center [533, 312] width 7 height 7
checkbox input "true"
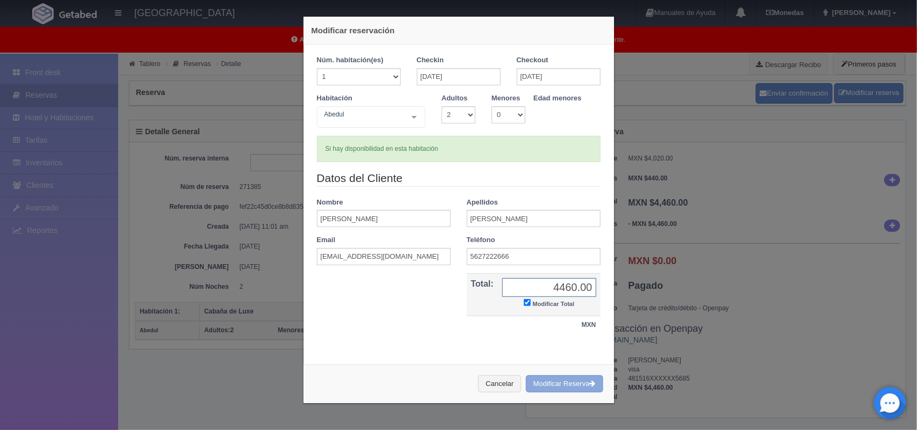
type input "4460.00"
click at [569, 393] on button "Modificar Reserva" at bounding box center [564, 384] width 77 height 18
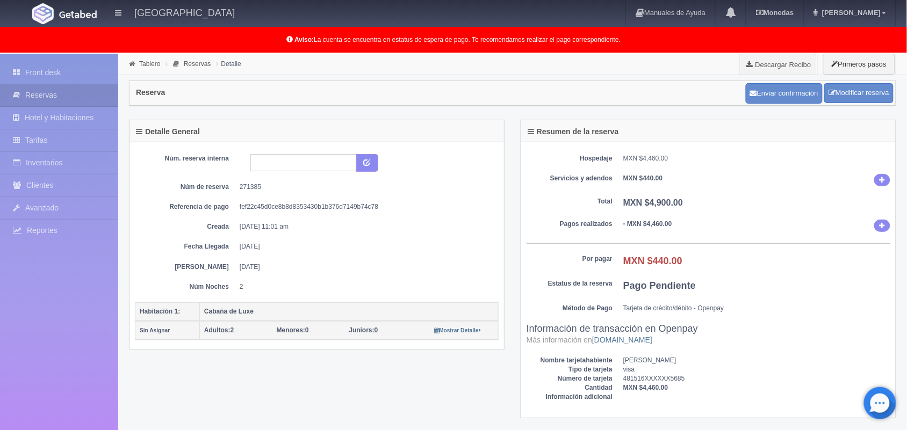
click at [861, 104] on div "Enviar confirmación Modificar reserva" at bounding box center [819, 93] width 153 height 26
click at [859, 101] on link "Modificar reserva" at bounding box center [858, 93] width 69 height 20
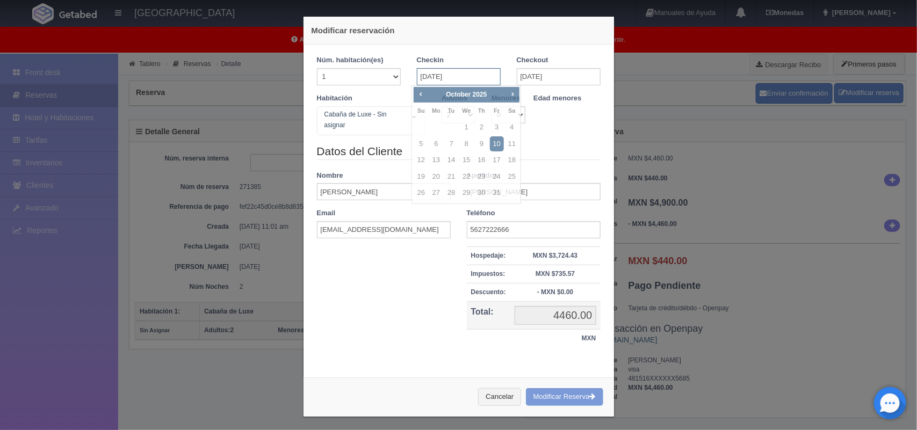
click at [476, 73] on input "[DATE]" at bounding box center [459, 76] width 84 height 17
click at [509, 146] on link "11" at bounding box center [512, 144] width 14 height 16
type input "[DATE]"
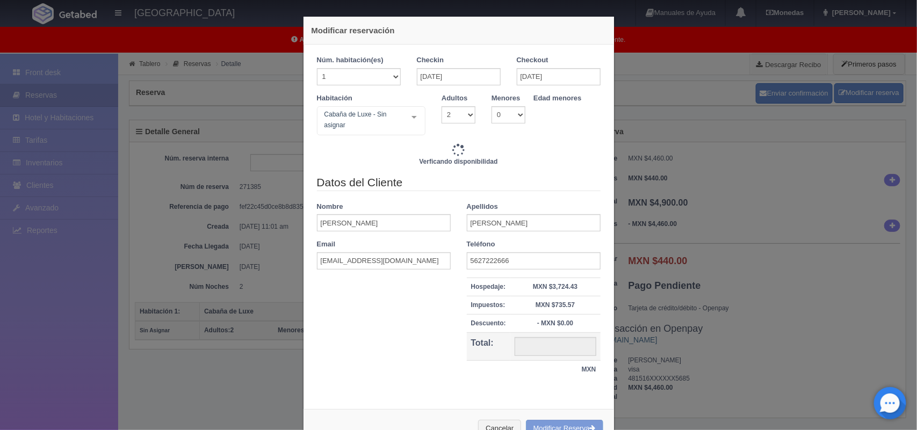
type input "2220.00"
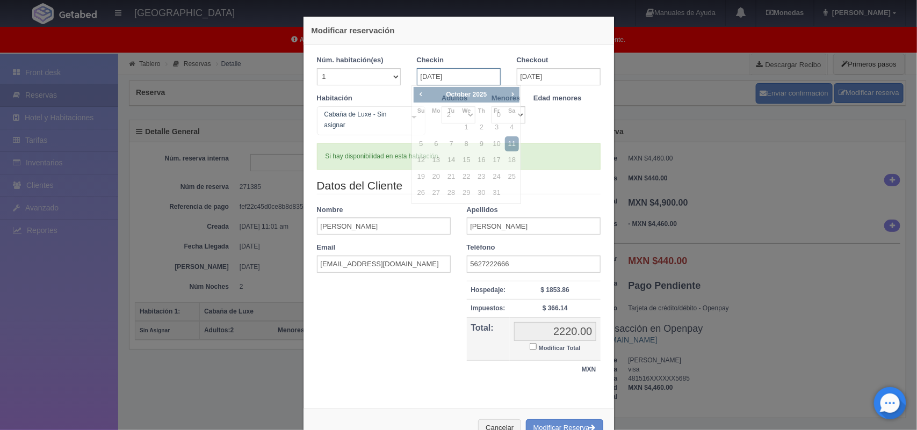
click at [459, 75] on input "[DATE]" at bounding box center [459, 76] width 84 height 17
click at [490, 141] on link "10" at bounding box center [497, 144] width 14 height 16
type input "[DATE]"
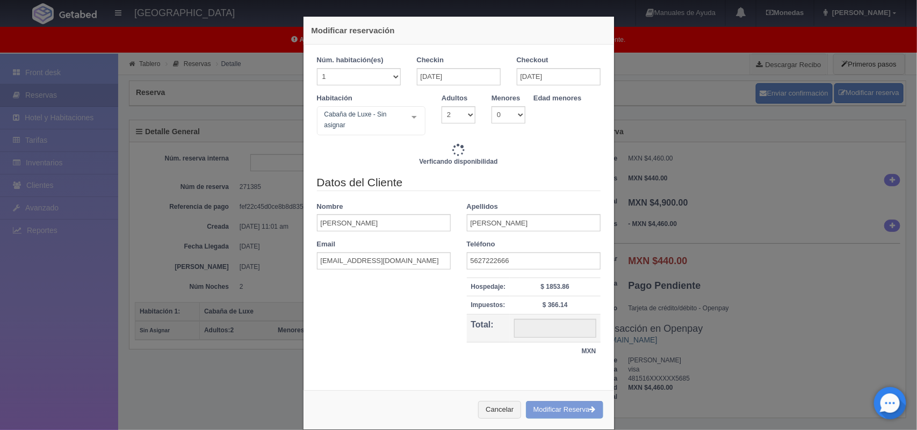
type input "4020.00"
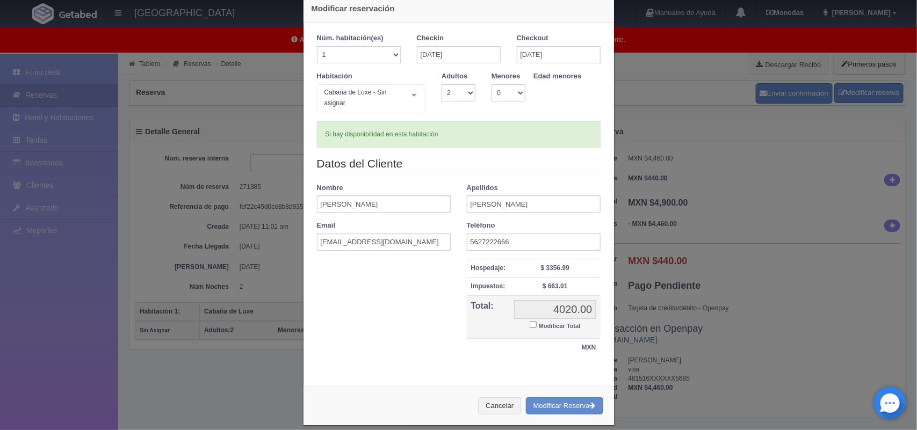
scroll to position [36, 0]
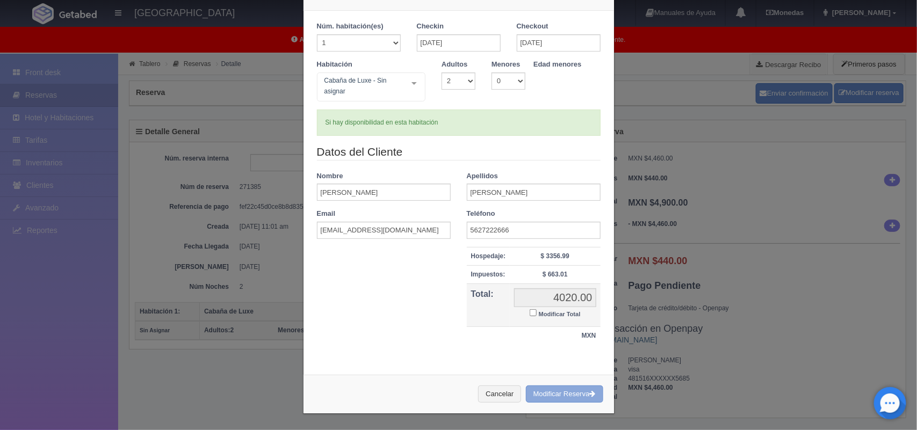
click at [546, 387] on button "Modificar Reserva" at bounding box center [564, 395] width 77 height 18
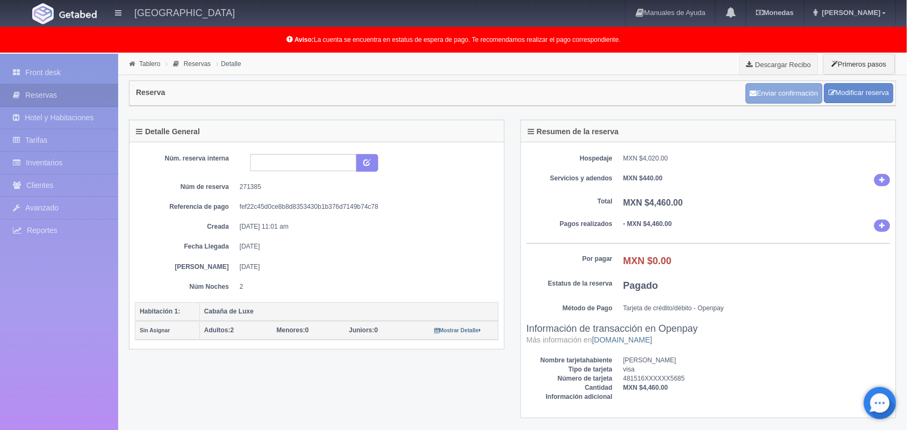
click at [766, 92] on button "Enviar confirmación" at bounding box center [783, 93] width 77 height 20
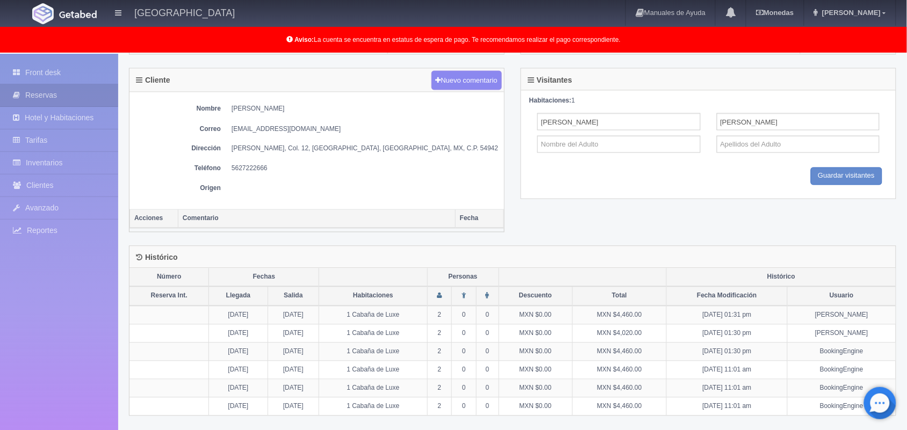
scroll to position [468, 0]
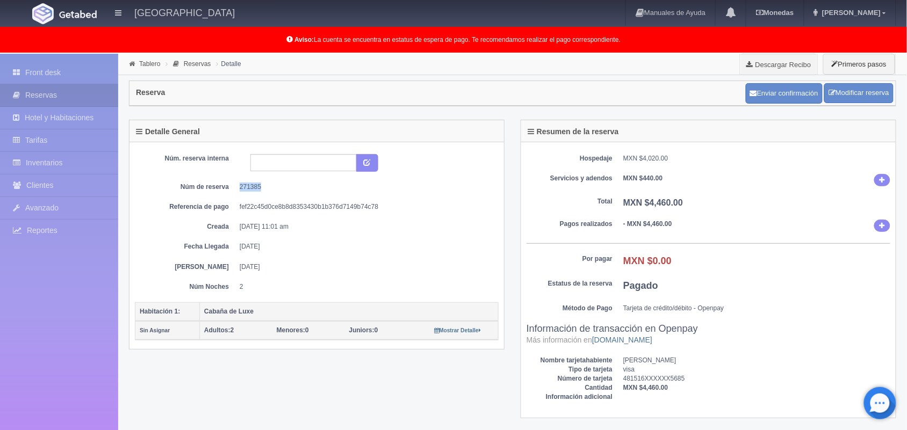
drag, startPoint x: 266, startPoint y: 185, endPoint x: 234, endPoint y: 191, distance: 32.7
click at [234, 191] on dl "Núm de reserva 271385" at bounding box center [316, 187] width 347 height 9
copy dd "271385"
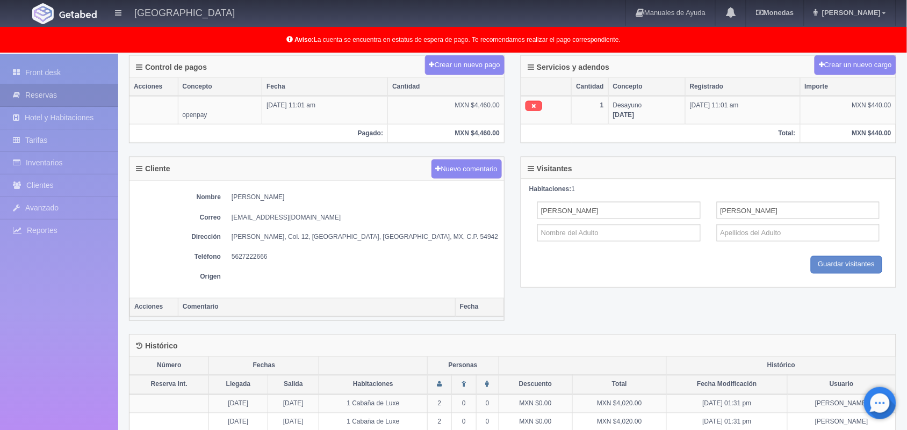
scroll to position [377, 0]
drag, startPoint x: 228, startPoint y: 200, endPoint x: 320, endPoint y: 200, distance: 91.3
click at [320, 200] on dl "Nombre [PERSON_NAME]" at bounding box center [317, 196] width 364 height 9
copy dd "[PERSON_NAME]"
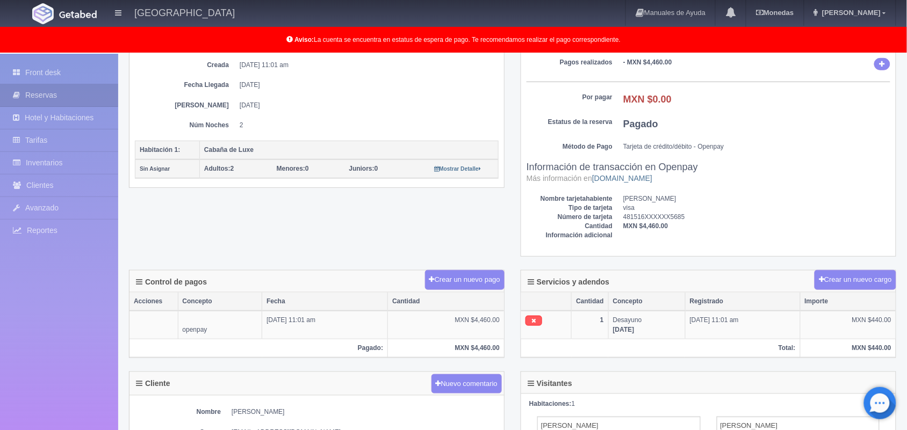
scroll to position [0, 0]
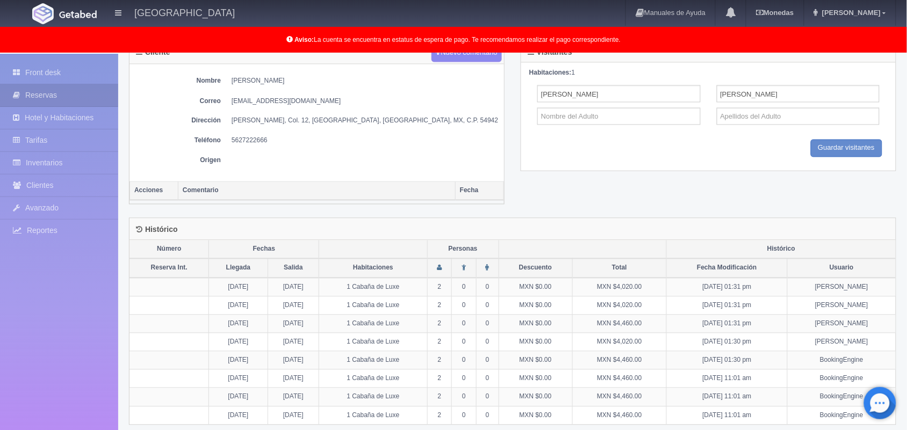
click at [510, 204] on div "Cliente Nuevo comentario Nombre [PERSON_NAME] Correo [EMAIL_ADDRESS][DOMAIN_NAM…" at bounding box center [316, 129] width 391 height 178
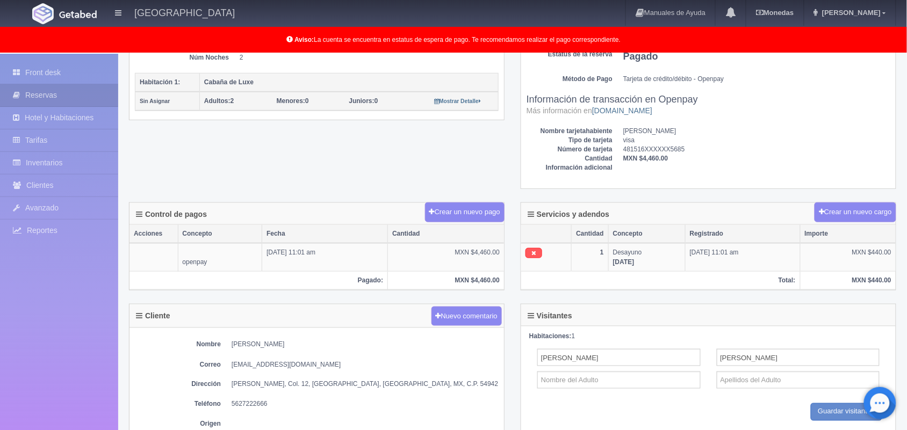
scroll to position [221, 0]
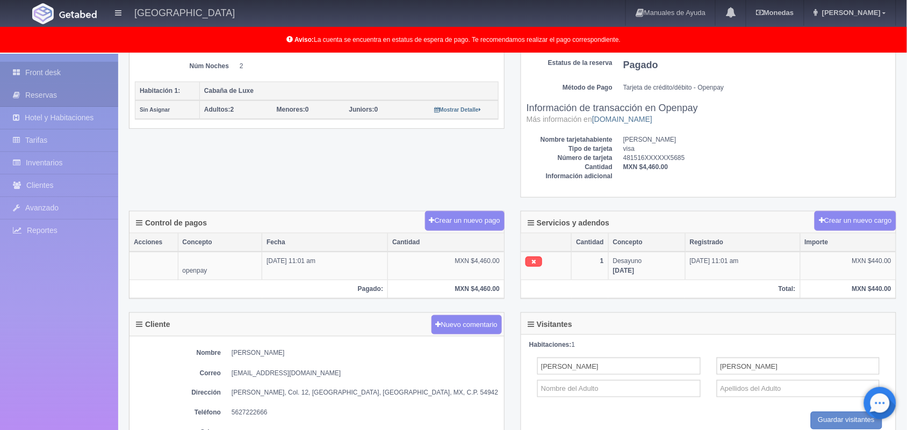
click at [74, 78] on link "Front desk" at bounding box center [59, 73] width 118 height 22
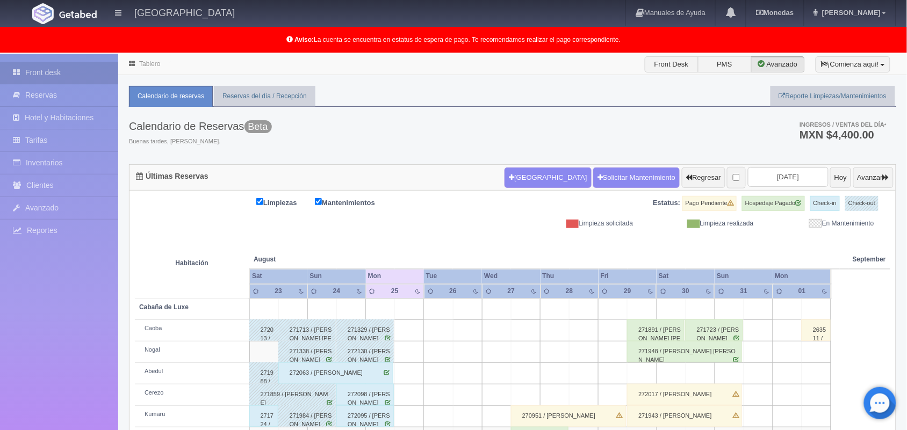
scroll to position [171, 0]
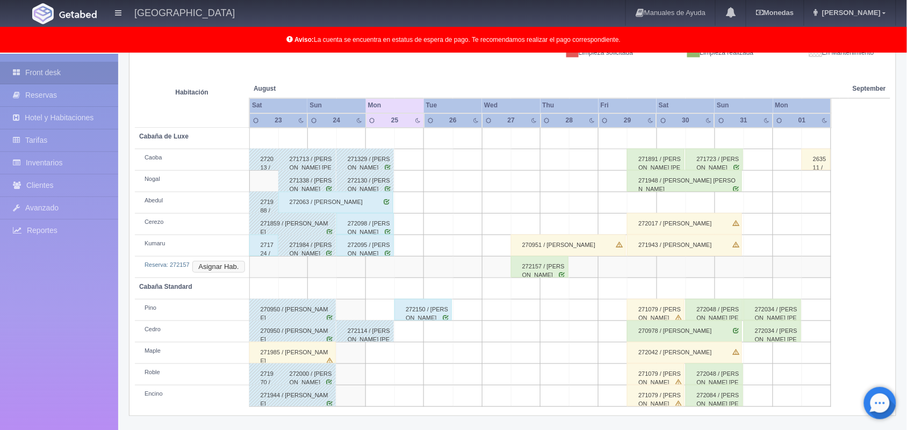
click at [227, 267] on button "Asignar Hab." at bounding box center [218, 267] width 52 height 12
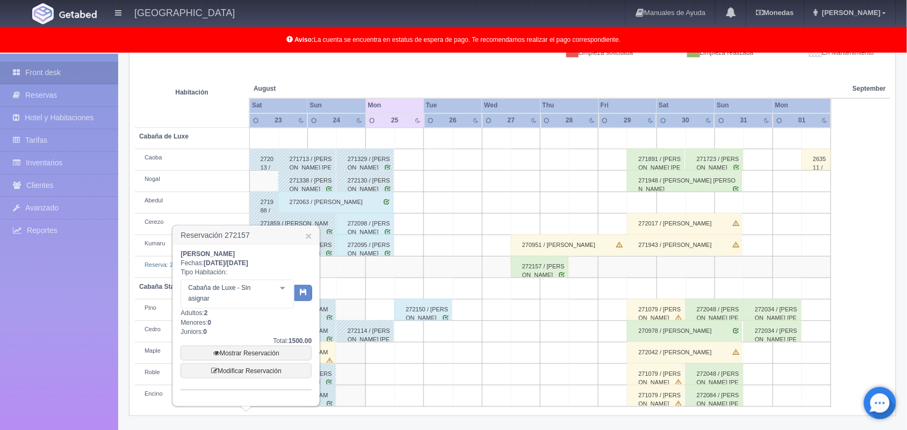
click at [280, 291] on div at bounding box center [282, 288] width 21 height 16
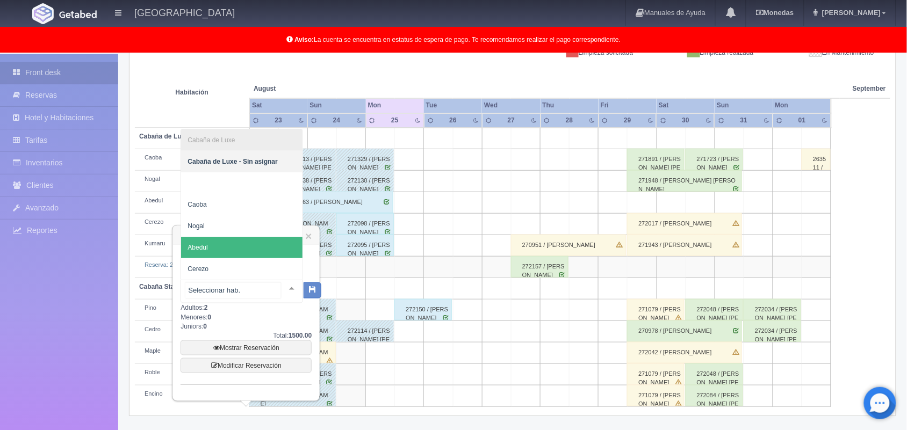
click at [259, 250] on span "Abedul" at bounding box center [241, 247] width 121 height 21
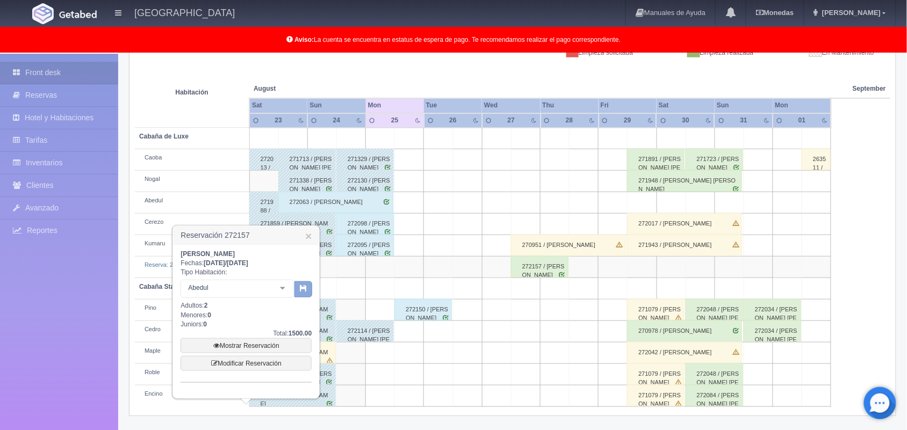
click at [304, 294] on button "button" at bounding box center [303, 289] width 18 height 16
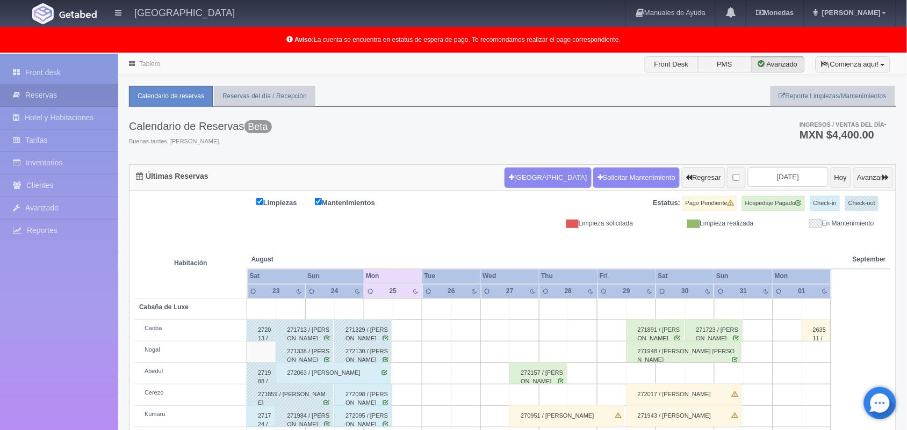
scroll to position [149, 0]
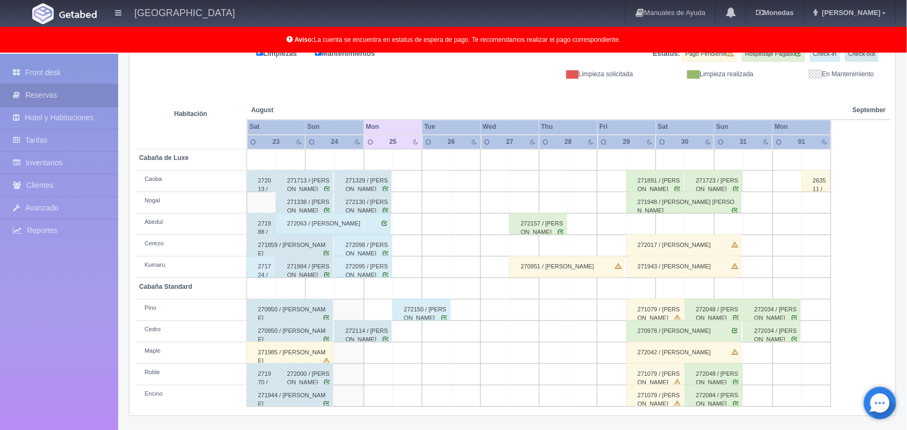
click at [364, 234] on div "272063 / [PERSON_NAME]" at bounding box center [332, 223] width 115 height 21
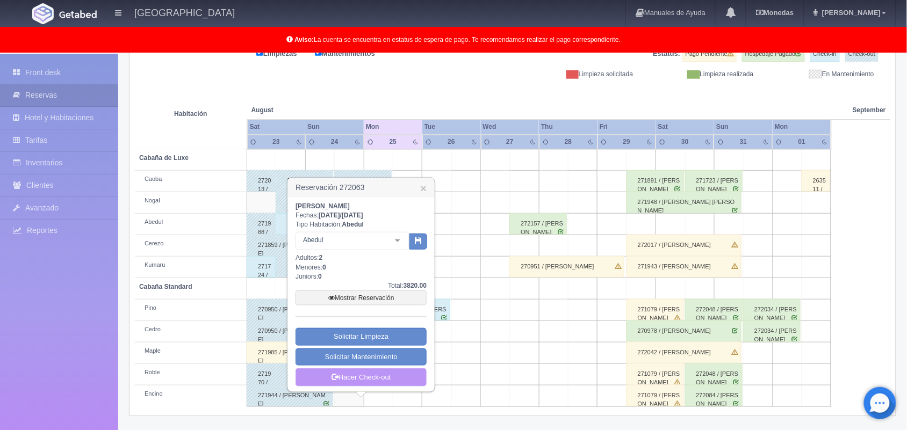
click at [371, 373] on link "Hacer Check-out" at bounding box center [360, 377] width 131 height 18
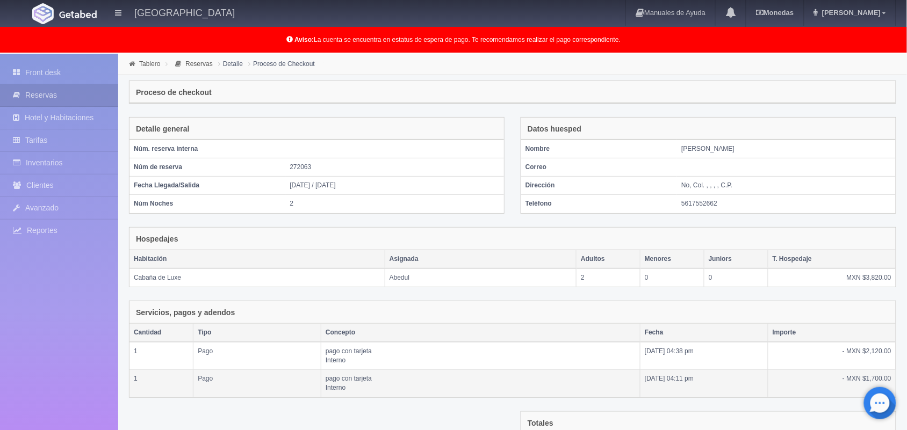
scroll to position [146, 0]
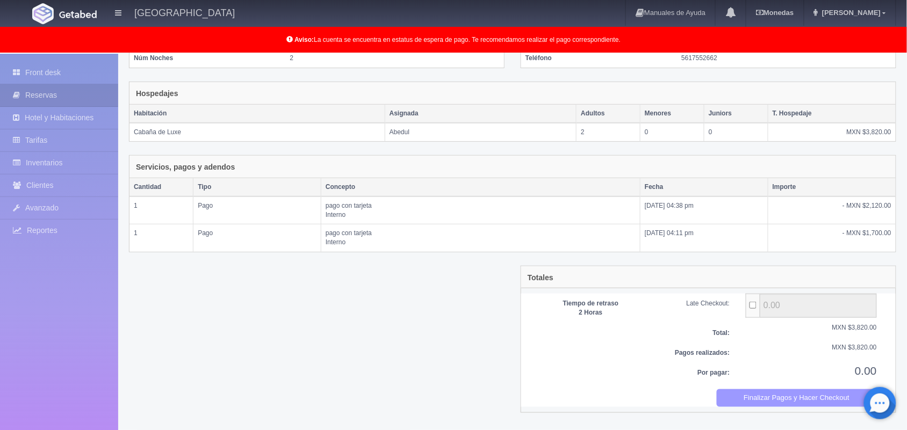
click at [770, 397] on button "Finalizar Pagos y Hacer Checkout" at bounding box center [796, 398] width 161 height 18
click at [505, 61] on div "Detalle general Núm. reserva interna Núm de reserva 272063 Fecha Llegada/[GEOGR…" at bounding box center [316, 27] width 391 height 110
drag, startPoint x: 505, startPoint y: 61, endPoint x: 261, endPoint y: 54, distance: 244.4
click at [261, 54] on div "Detalle general Núm. reserva interna Núm de reserva 272063 Fecha Llegada/[GEOGR…" at bounding box center [316, 27] width 391 height 110
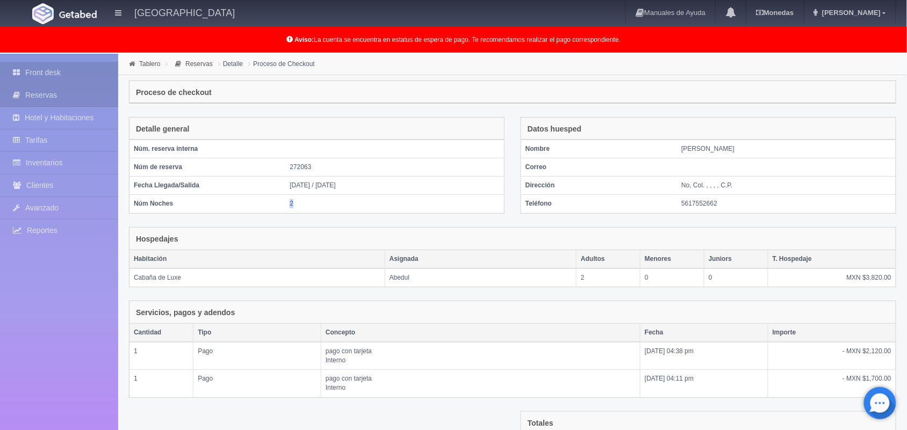
click at [54, 74] on link "Front desk" at bounding box center [59, 73] width 118 height 22
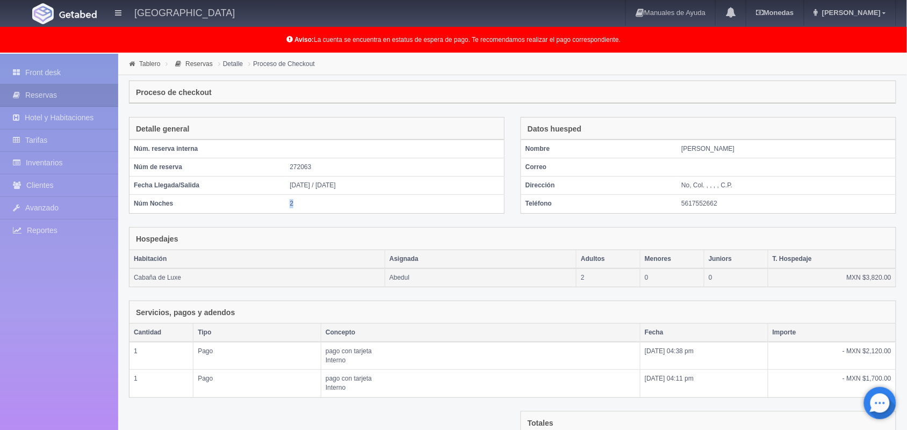
scroll to position [146, 0]
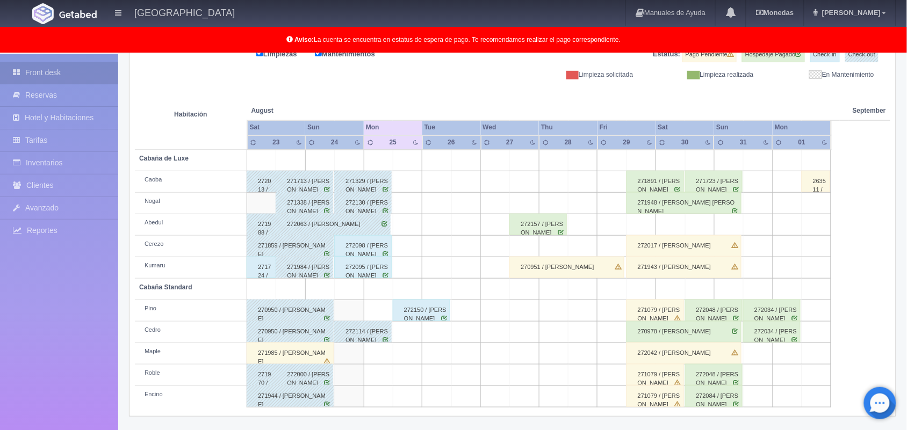
scroll to position [149, 0]
click at [369, 244] on div "272098 / [PERSON_NAME]" at bounding box center [362, 245] width 57 height 21
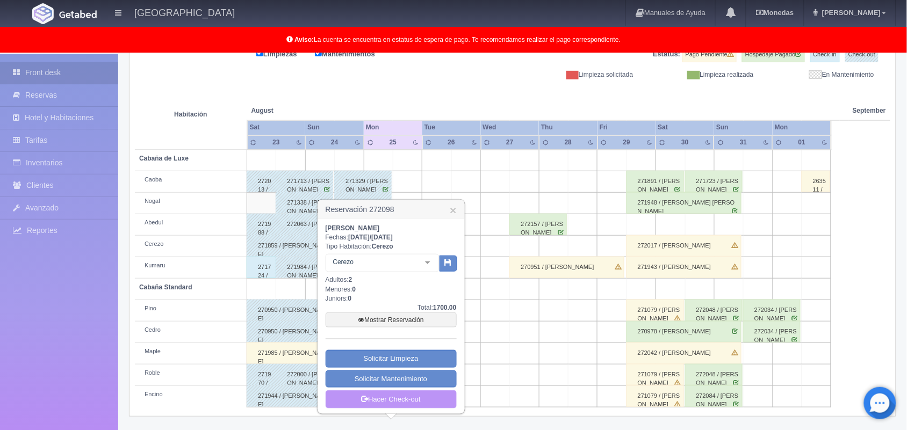
click at [395, 403] on link "Hacer Check-out" at bounding box center [390, 399] width 131 height 18
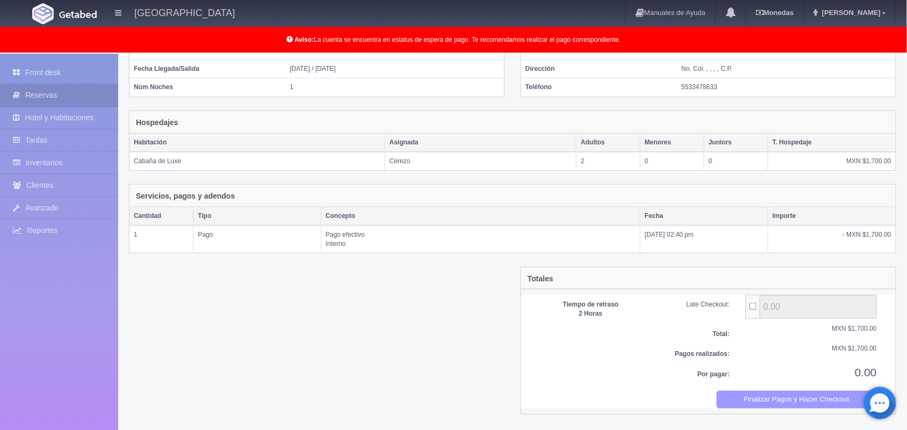
click at [730, 404] on button "Finalizar Pagos y Hacer Checkout" at bounding box center [796, 400] width 161 height 18
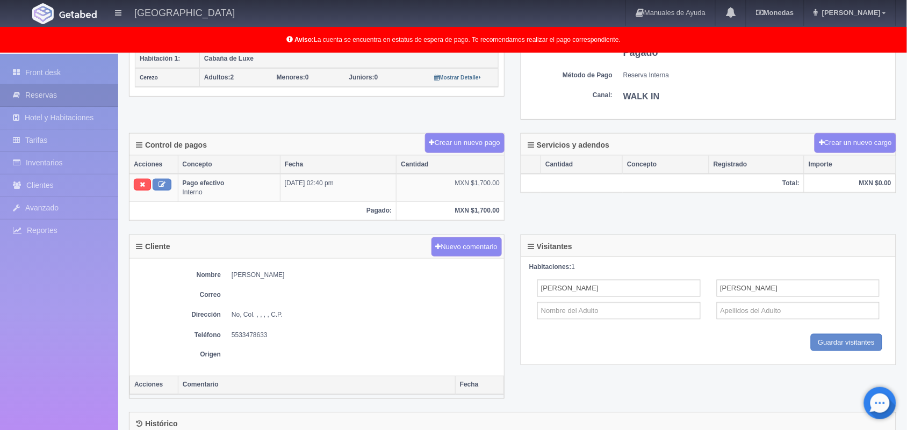
scroll to position [253, 0]
click at [52, 60] on div "Front desk Reservas Hotel y Habitaciones Tarifas Inventarios Clientes Avanzado …" at bounding box center [59, 269] width 118 height 430
click at [62, 68] on link "Front desk" at bounding box center [59, 73] width 118 height 22
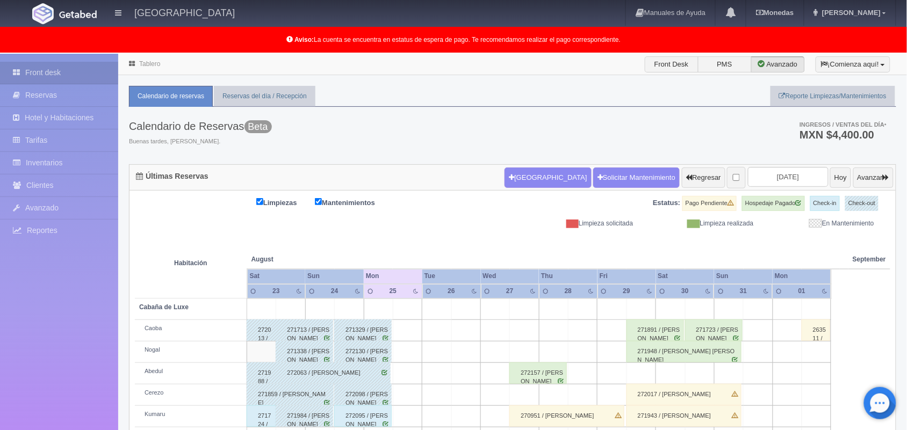
scroll to position [149, 0]
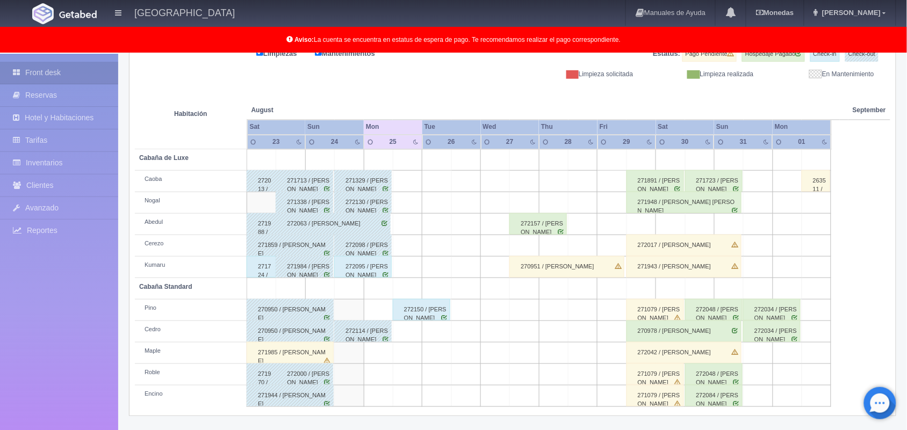
click at [368, 280] on td at bounding box center [378, 288] width 29 height 21
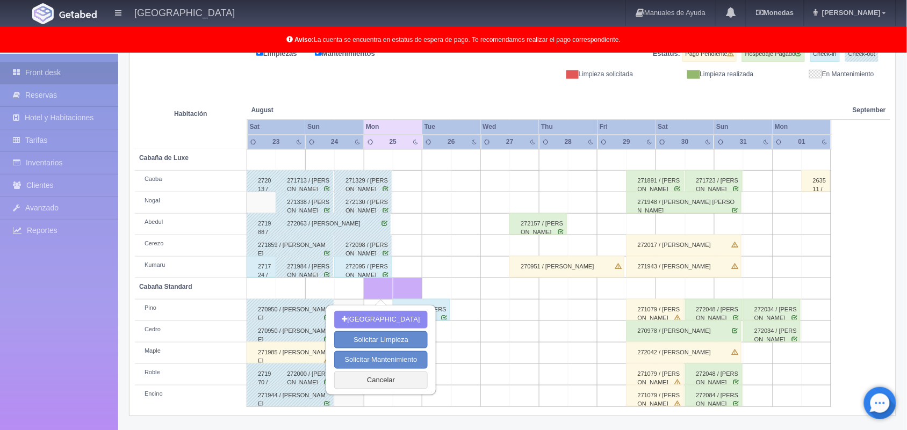
click at [364, 277] on div "272095 / [PERSON_NAME]" at bounding box center [362, 266] width 57 height 21
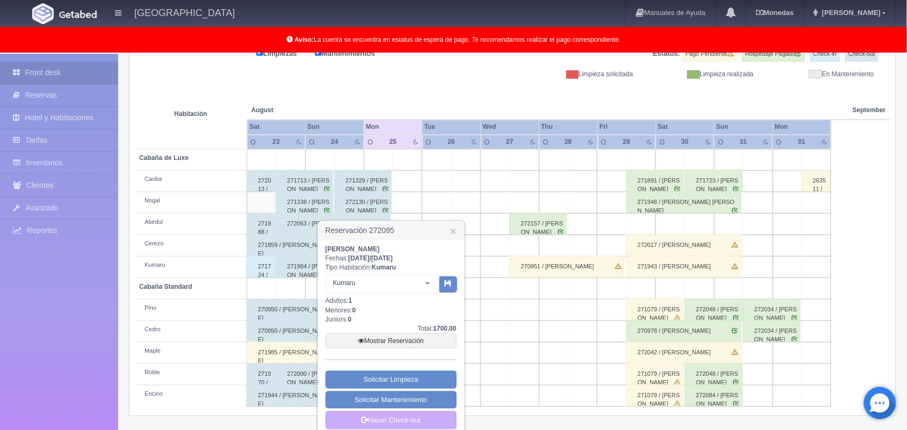
scroll to position [161, 0]
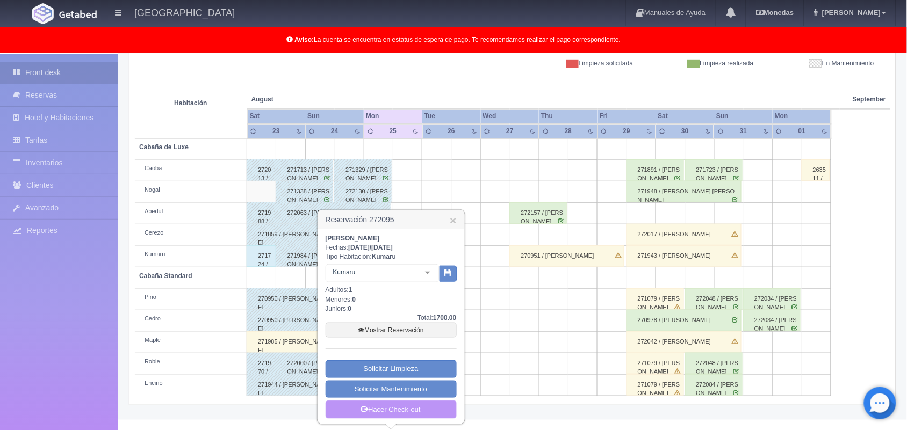
click at [391, 406] on link "Hacer Check-out" at bounding box center [390, 410] width 131 height 18
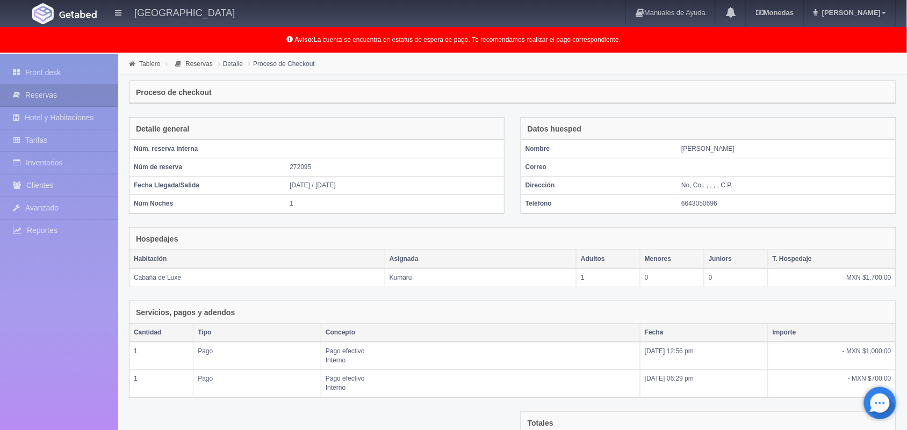
click at [391, 406] on div "Detalle general Núm. reserva interna Núm de reserva 272095 Fecha Llegada/[GEOGR…" at bounding box center [512, 344] width 767 height 455
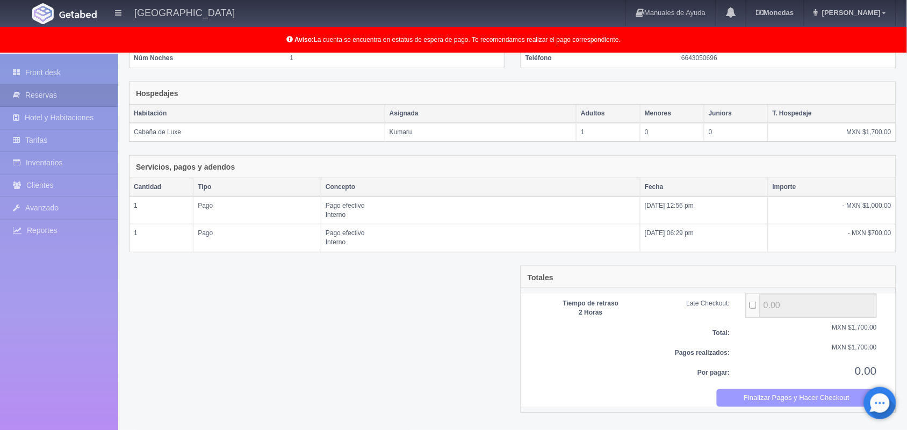
click at [821, 402] on button "Finalizar Pagos y Hacer Checkout" at bounding box center [796, 398] width 161 height 18
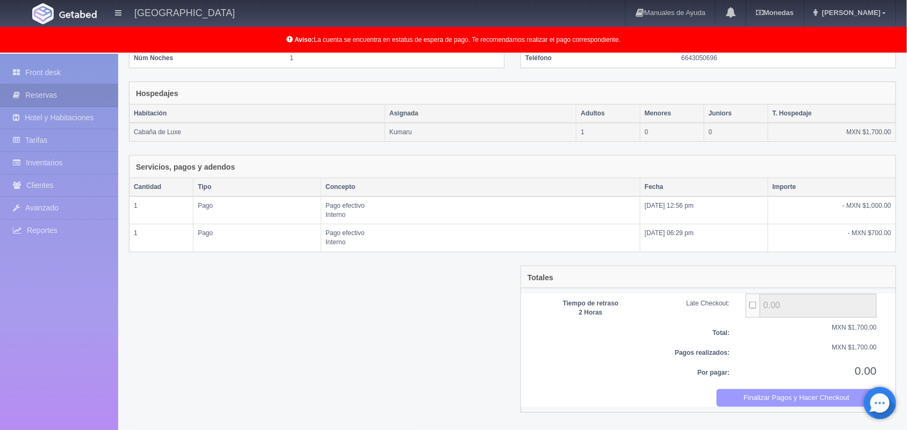
scroll to position [0, 0]
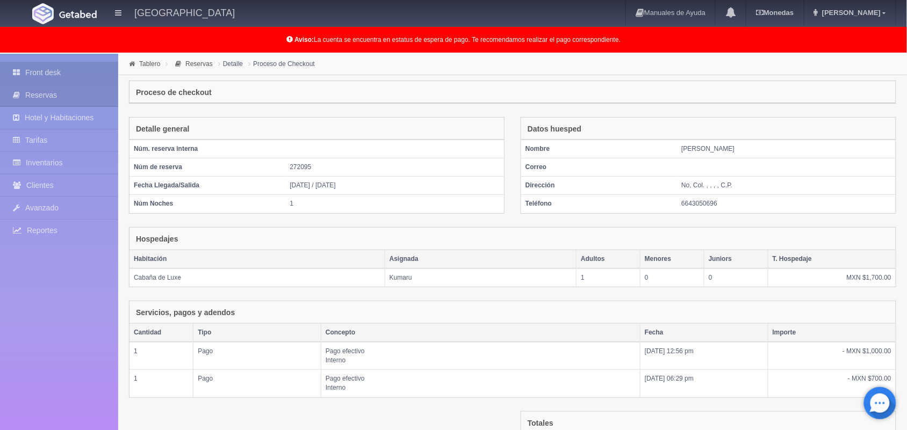
click at [62, 74] on link "Front desk" at bounding box center [59, 73] width 118 height 22
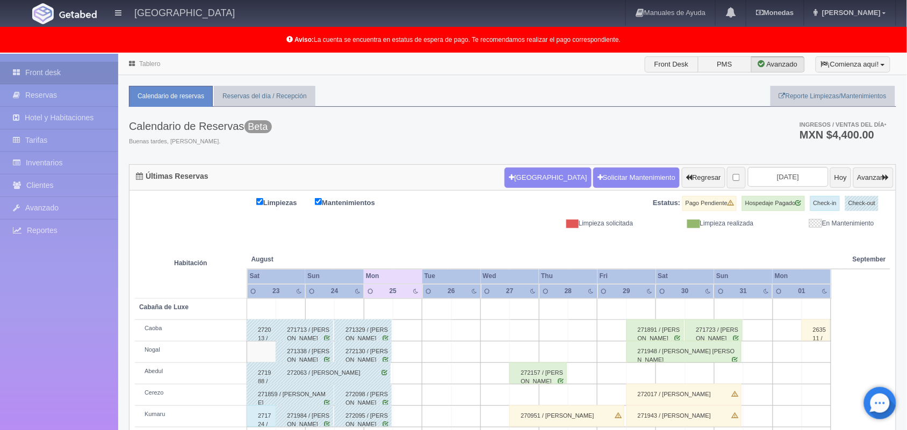
click at [87, 203] on link "Avanzado" at bounding box center [59, 208] width 118 height 22
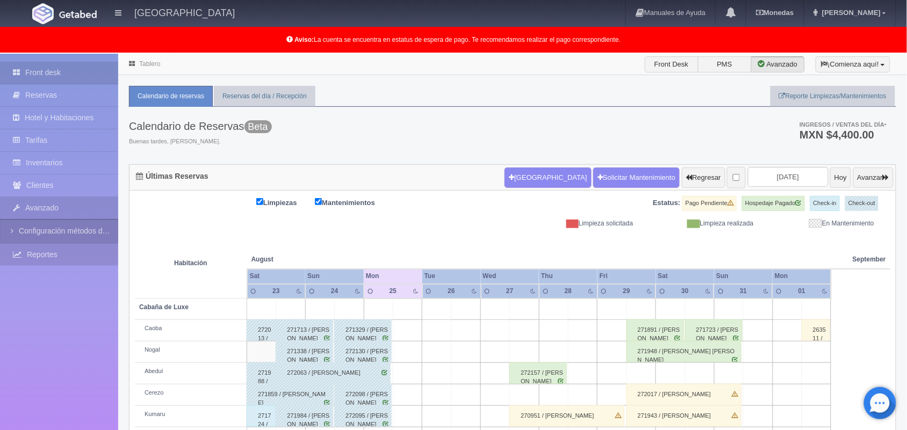
click at [49, 251] on link "Reportes" at bounding box center [59, 255] width 118 height 22
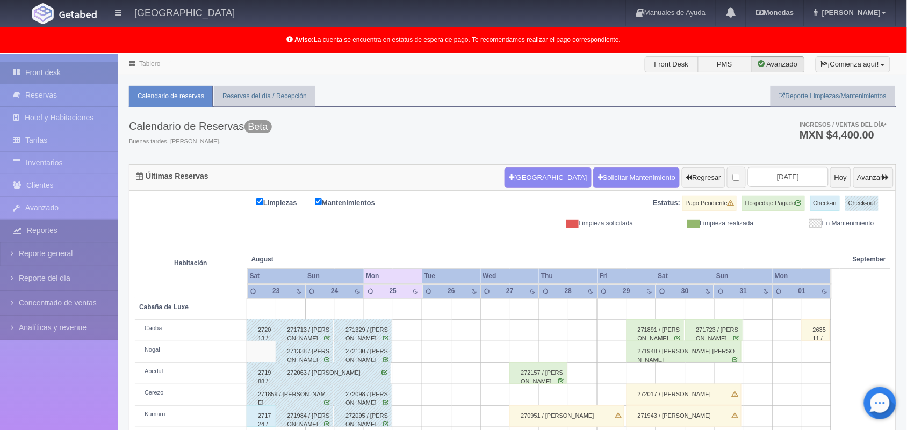
click at [49, 251] on link "Reporte general" at bounding box center [59, 254] width 118 height 24
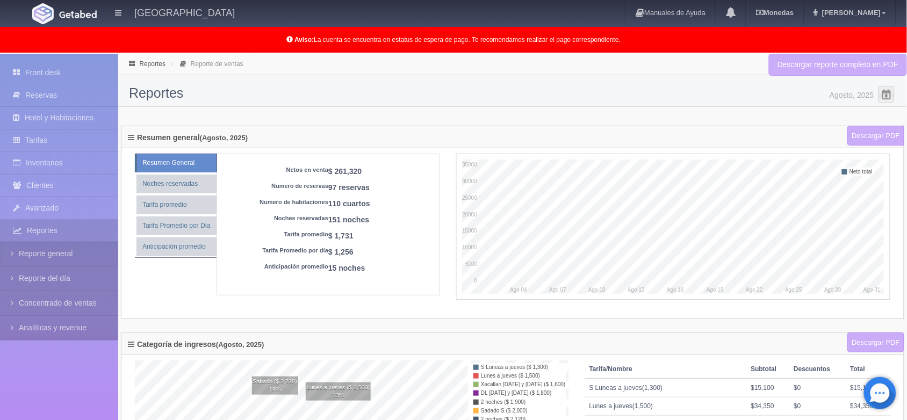
click at [128, 136] on icon at bounding box center [131, 138] width 6 height 8
click at [133, 138] on icon at bounding box center [131, 138] width 6 height 8
click at [130, 137] on icon at bounding box center [131, 138] width 6 height 8
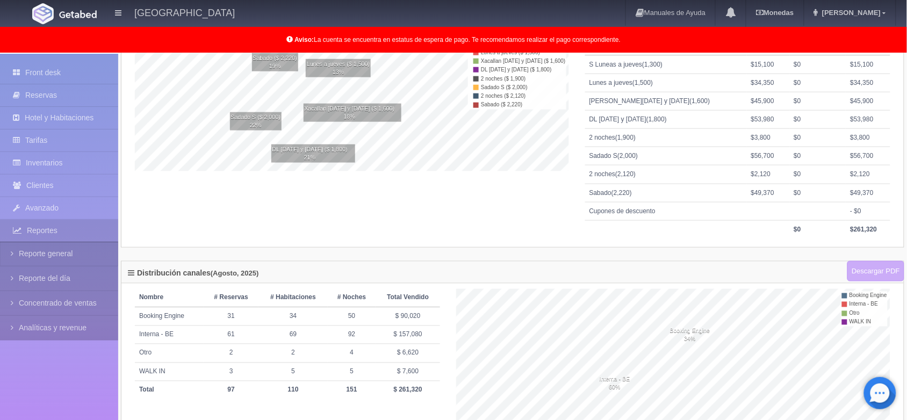
scroll to position [362, 0]
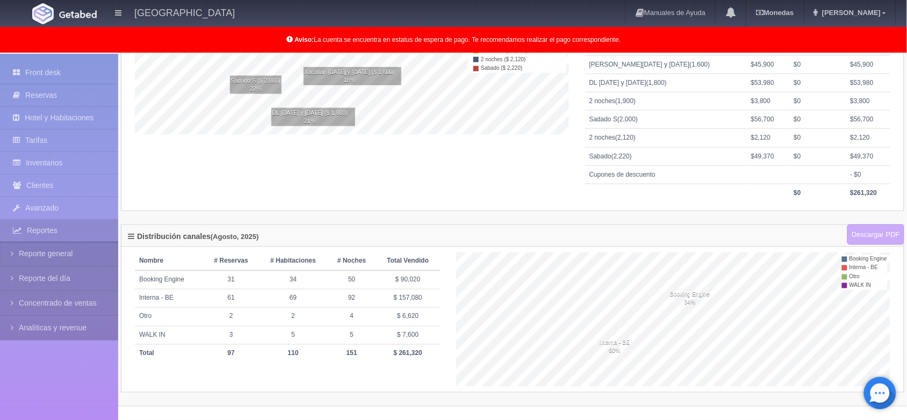
click at [187, 242] on h4 "Distribución canales (Agosto, 2025)" at bounding box center [193, 238] width 131 height 11
click at [197, 234] on h4 "Distribución canales (Agosto, 2025)" at bounding box center [193, 238] width 131 height 11
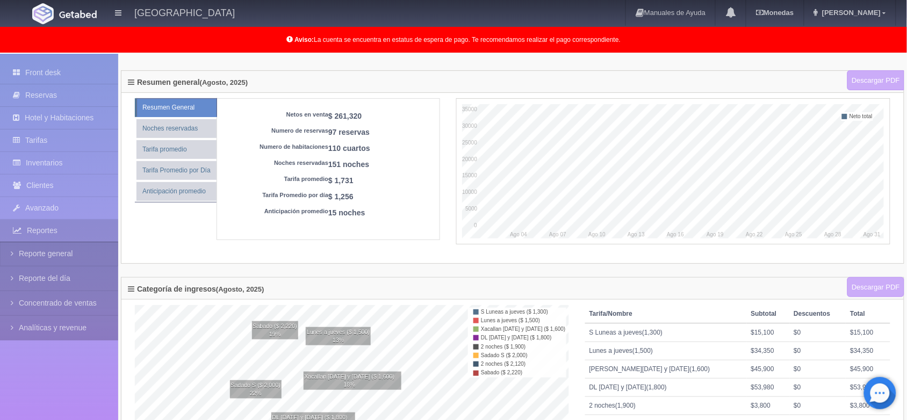
scroll to position [0, 0]
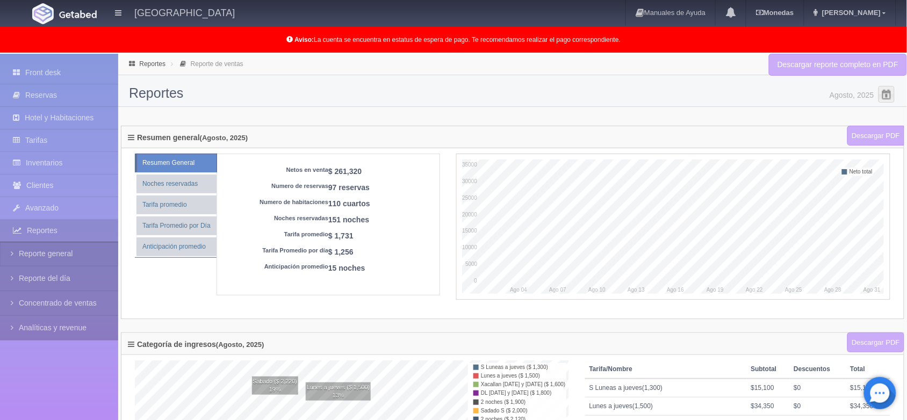
click at [235, 140] on label "(Agosto, 2025)" at bounding box center [224, 138] width 48 height 8
click at [132, 137] on icon at bounding box center [131, 138] width 6 height 8
click at [168, 63] on li "Reporte de ventas" at bounding box center [207, 64] width 78 height 10
click at [130, 141] on icon at bounding box center [131, 138] width 6 height 8
click at [129, 135] on icon at bounding box center [131, 138] width 6 height 8
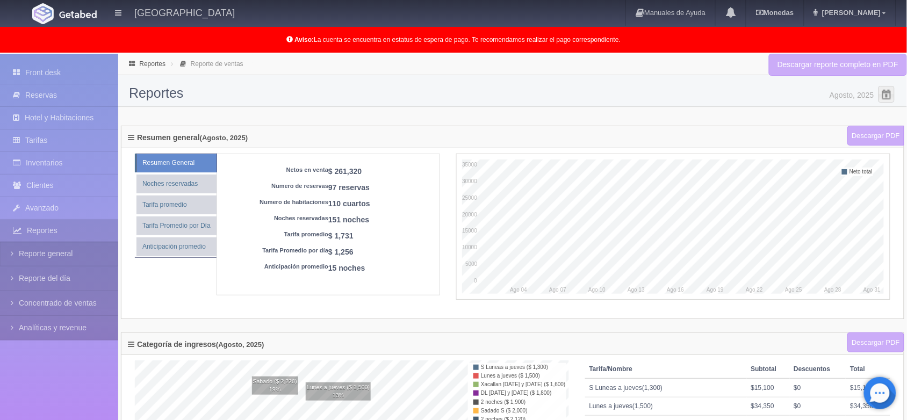
click at [259, 141] on div "Resumen general (Agosto, 2025) Descargar PDF" at bounding box center [512, 137] width 782 height 22
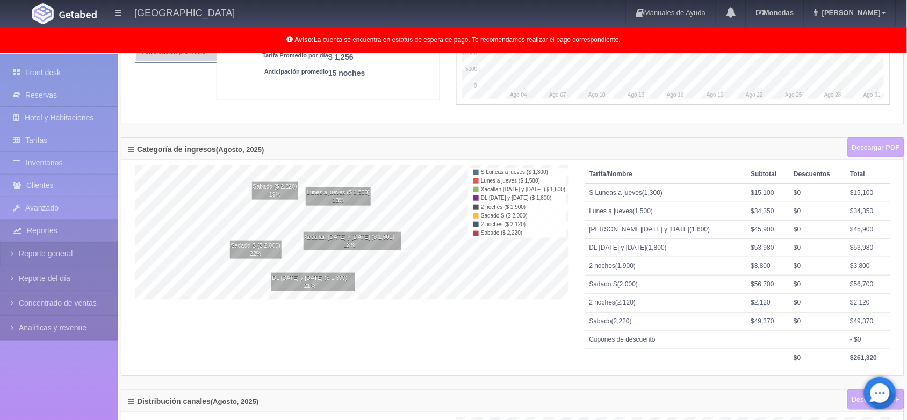
scroll to position [196, 0]
click at [128, 148] on icon at bounding box center [131, 148] width 6 height 8
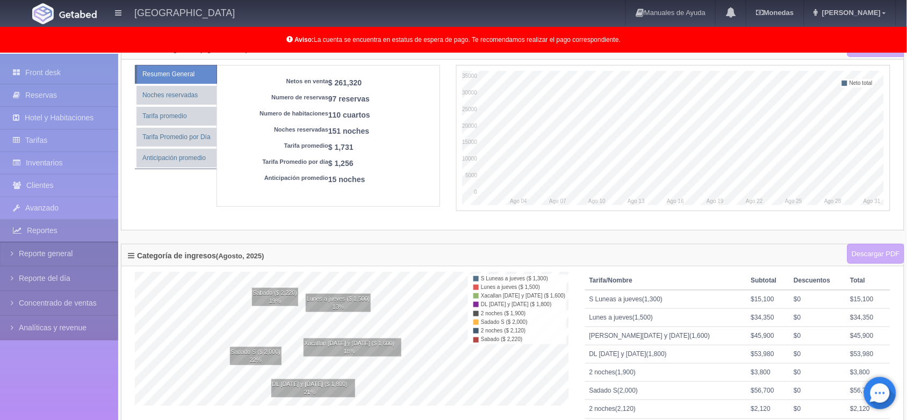
scroll to position [89, 0]
click at [43, 66] on link "Front desk" at bounding box center [59, 73] width 118 height 22
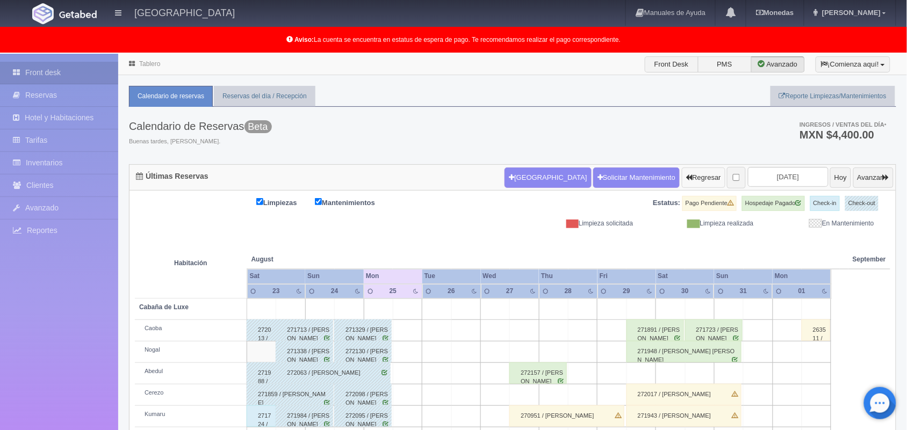
scroll to position [1, 0]
drag, startPoint x: 686, startPoint y: 178, endPoint x: 556, endPoint y: 318, distance: 190.8
click at [556, 318] on div "Últimas Reservas Nueva Reserva Solicitar Mantenimiento Regresar 2025-08-25 Hoy …" at bounding box center [512, 364] width 767 height 401
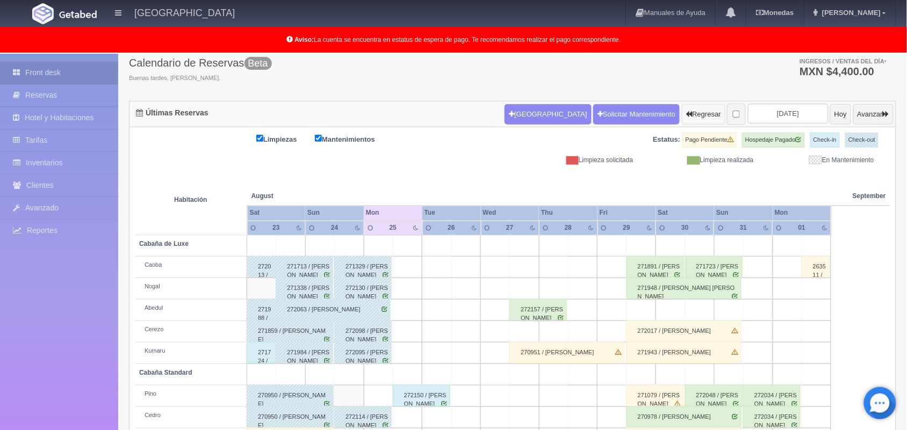
scroll to position [56, 0]
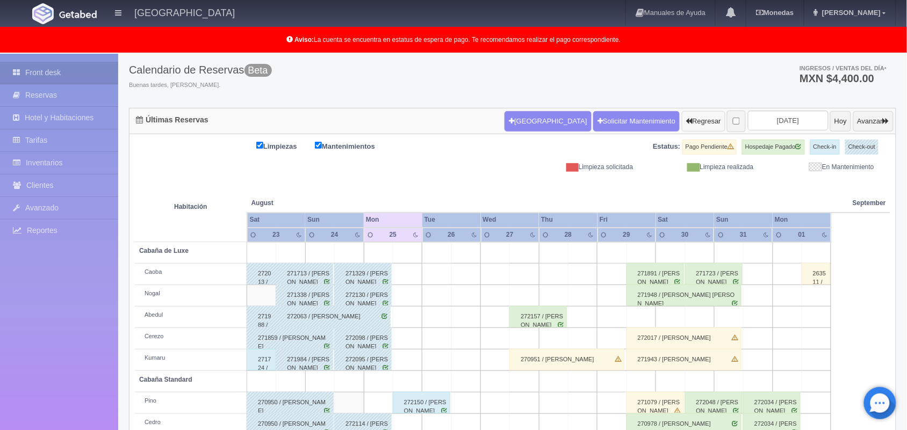
click at [681, 119] on button "Regresar" at bounding box center [702, 121] width 43 height 20
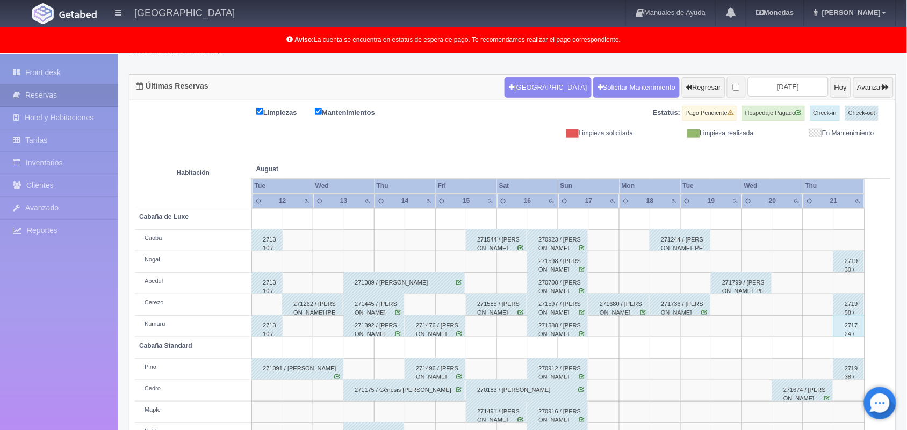
scroll to position [149, 0]
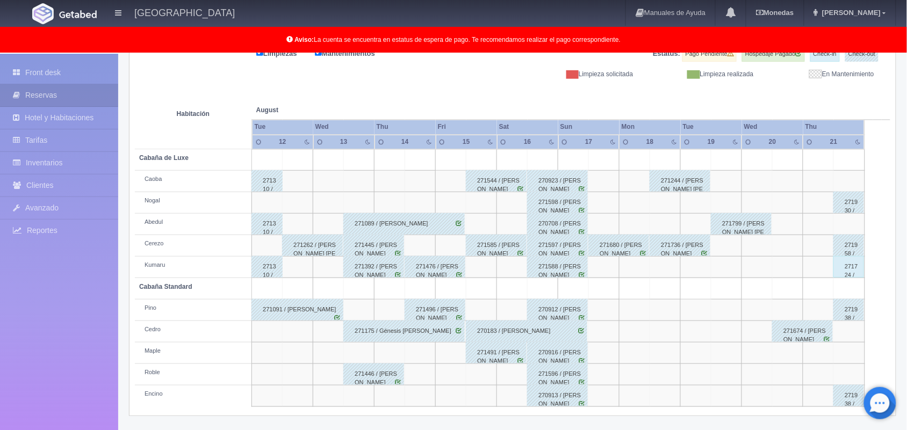
drag, startPoint x: 455, startPoint y: 330, endPoint x: 439, endPoint y: 309, distance: 27.2
click at [439, 309] on tbody "Cabaña de Luxe Caoba 271310 / [PERSON_NAME] 271544 / [PERSON_NAME] 270923 / [PE…" at bounding box center [512, 278] width 755 height 258
click at [439, 309] on div "271496 / Rogelio Arellano Carrillo" at bounding box center [434, 309] width 61 height 21
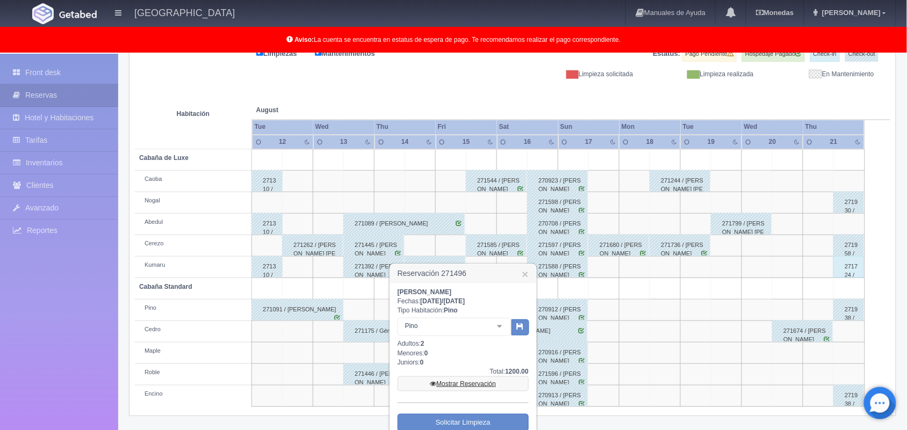
click at [474, 388] on link "Mostrar Reservación" at bounding box center [462, 383] width 131 height 15
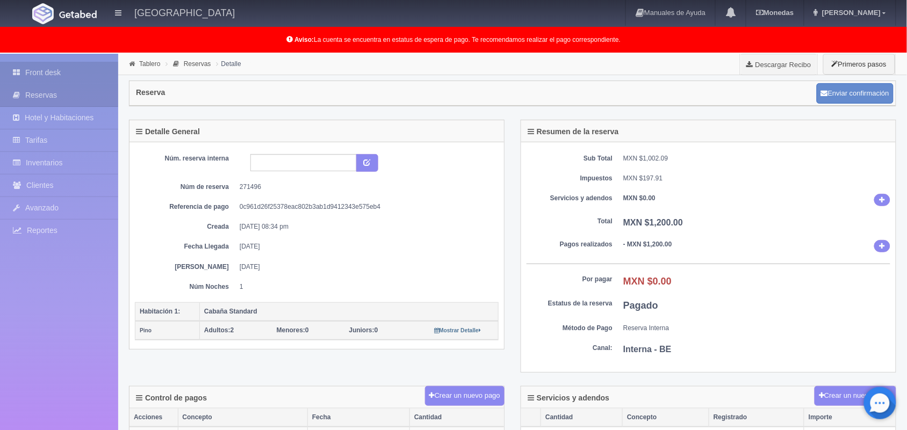
click at [46, 66] on link "Front desk" at bounding box center [59, 73] width 118 height 22
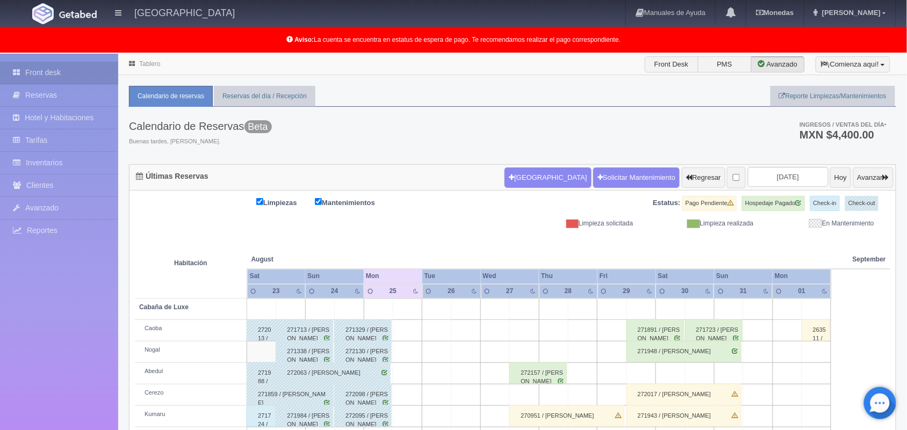
scroll to position [1, 0]
click at [688, 178] on button "Regresar" at bounding box center [702, 177] width 43 height 20
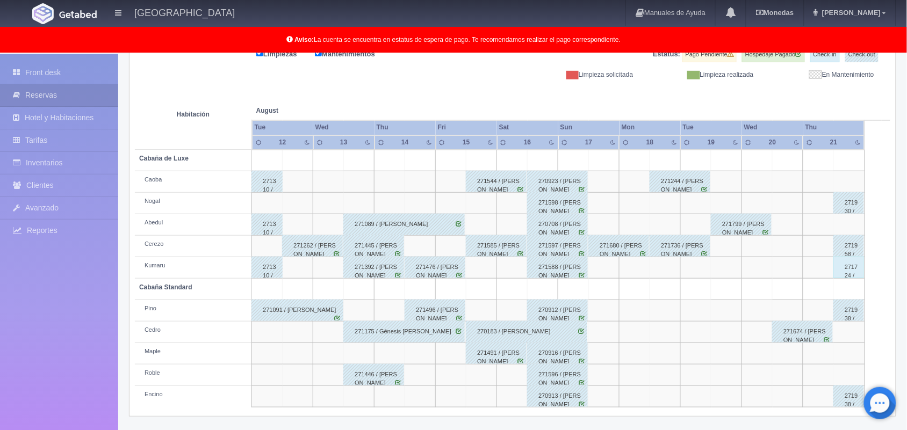
scroll to position [67, 0]
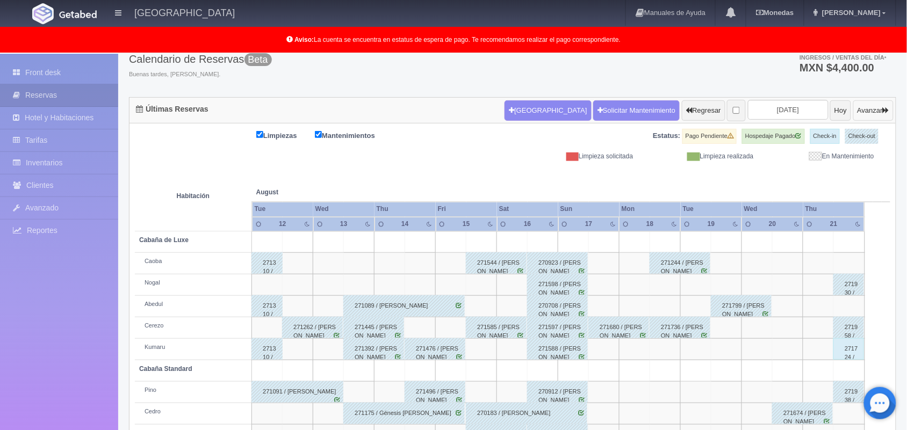
click at [855, 107] on button "Avanzar" at bounding box center [873, 110] width 40 height 20
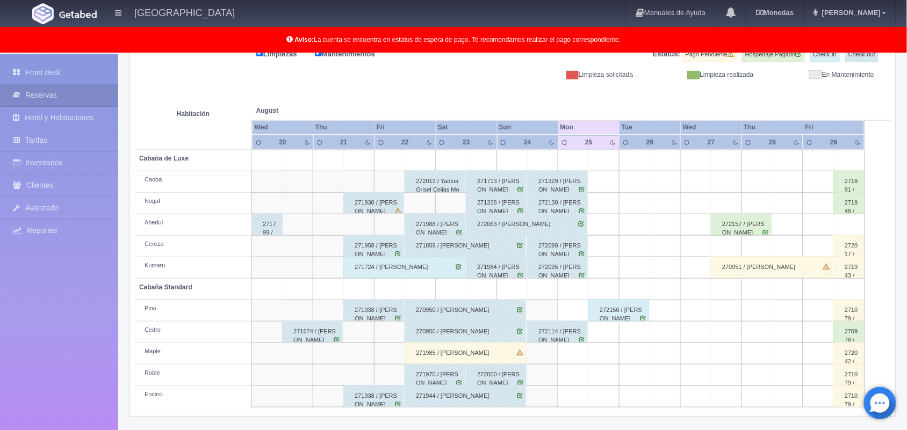
scroll to position [149, 0]
click at [328, 337] on div "271674 / [PERSON_NAME]" at bounding box center [312, 331] width 61 height 21
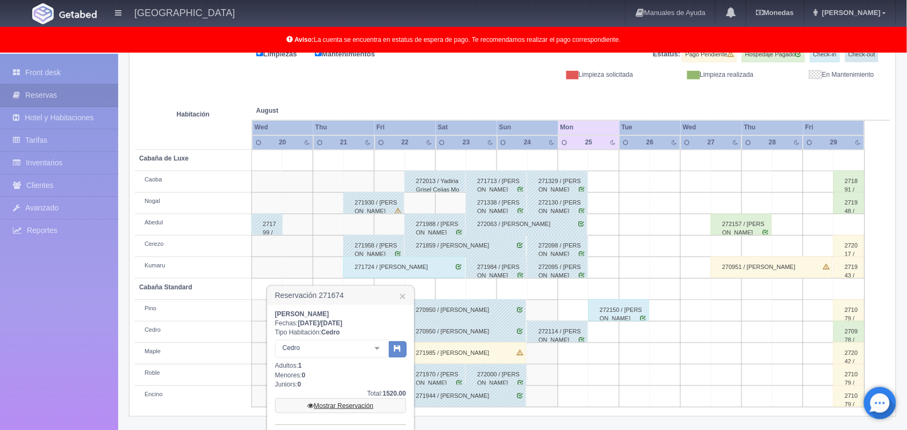
click at [361, 403] on link "Mostrar Reservación" at bounding box center [340, 405] width 131 height 15
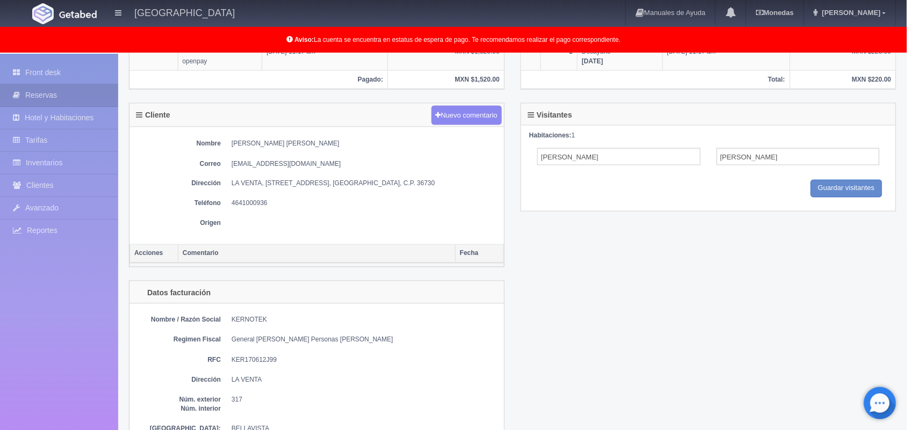
scroll to position [425, 0]
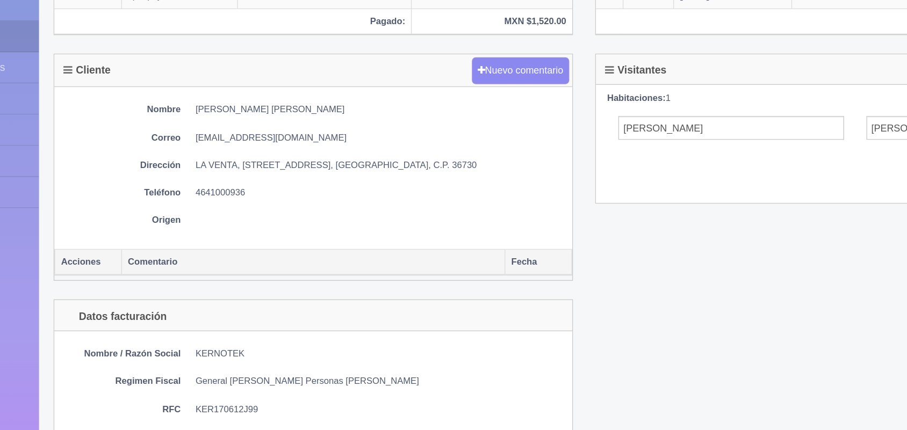
drag, startPoint x: 230, startPoint y: 171, endPoint x: 336, endPoint y: 166, distance: 105.9
click at [336, 166] on div "Nombre ALDO HUGO VARGAS RODRIGUEZ Correo administracion.01@kernotek.mx Direcció…" at bounding box center [316, 190] width 374 height 117
copy dd "administracion.01@kernotek.mx"
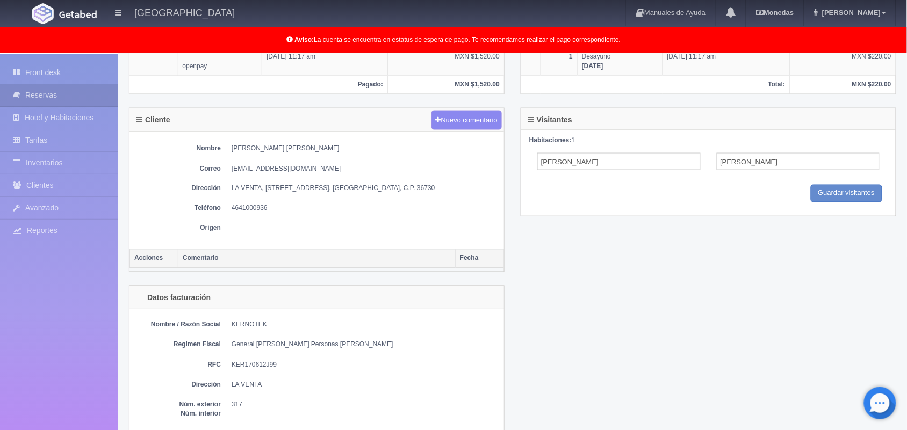
scroll to position [290, 0]
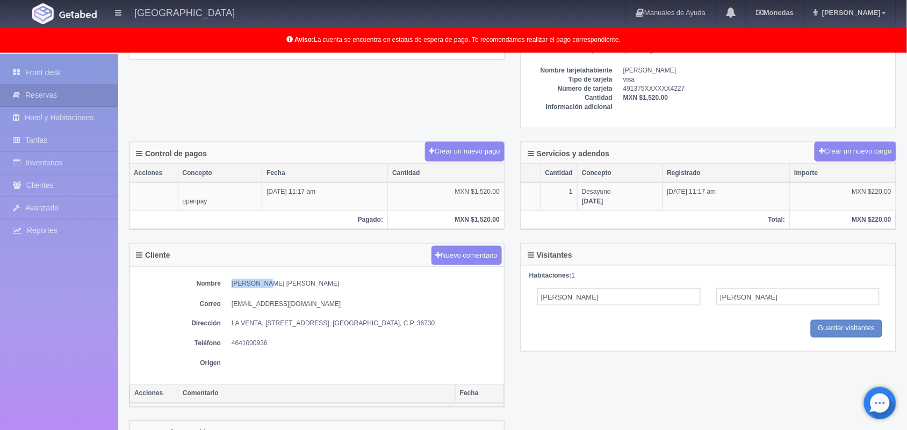
drag, startPoint x: 231, startPoint y: 285, endPoint x: 271, endPoint y: 287, distance: 39.8
click at [271, 287] on dd "[PERSON_NAME]" at bounding box center [364, 283] width 267 height 9
copy dd "ALDO HUGO"
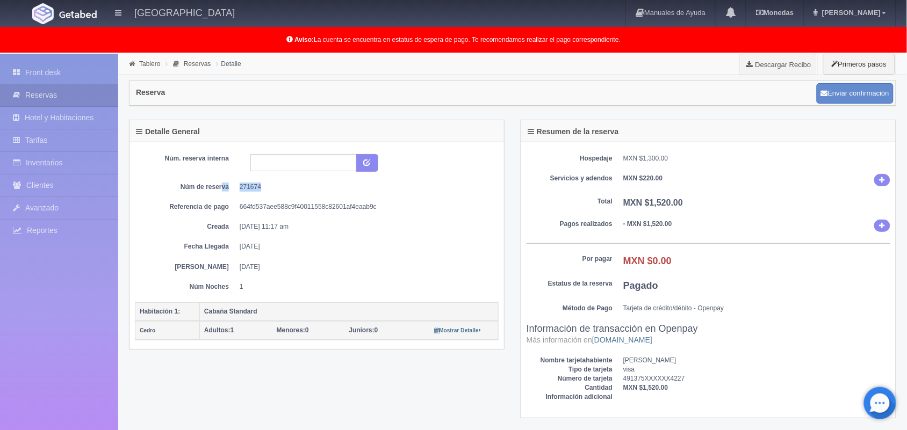
drag, startPoint x: 269, startPoint y: 188, endPoint x: 223, endPoint y: 191, distance: 46.3
click at [223, 191] on dl "Núm de reserva 271674" at bounding box center [316, 187] width 347 height 9
click at [265, 186] on dd "271674" at bounding box center [365, 187] width 251 height 9
click at [242, 188] on dd "271674" at bounding box center [365, 187] width 251 height 9
drag, startPoint x: 241, startPoint y: 188, endPoint x: 273, endPoint y: 187, distance: 32.3
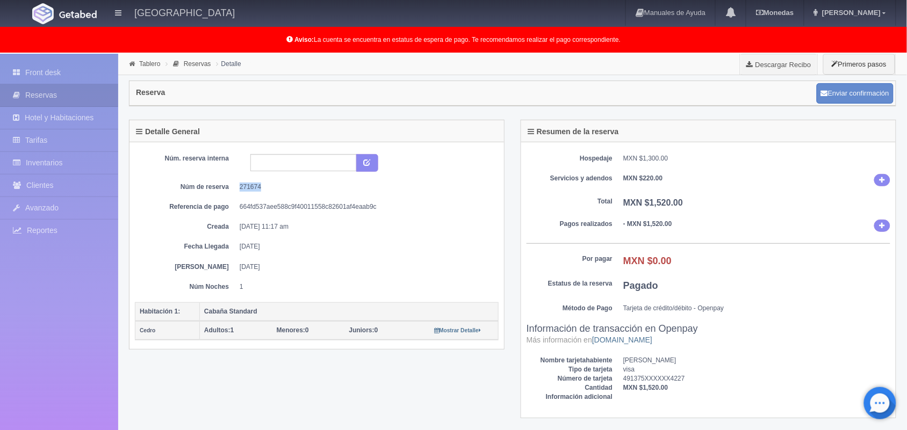
click at [273, 187] on dd "271674" at bounding box center [365, 187] width 251 height 9
copy dd "271674"
click at [53, 69] on link "Front desk" at bounding box center [59, 73] width 118 height 22
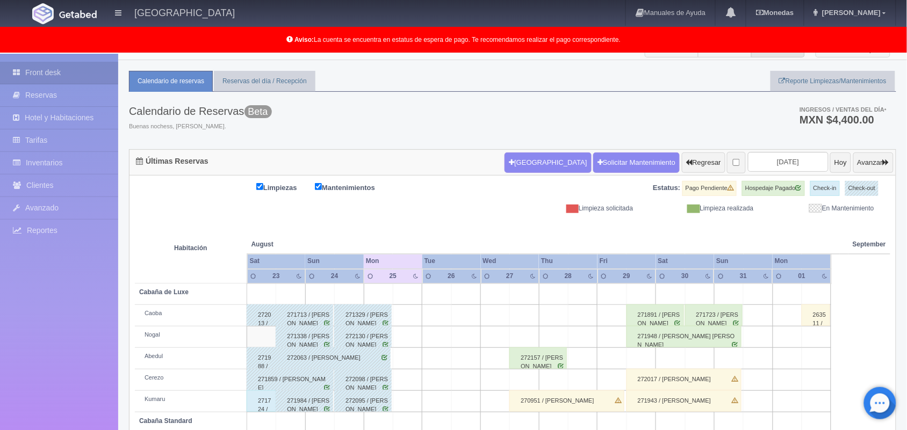
scroll to position [12, 0]
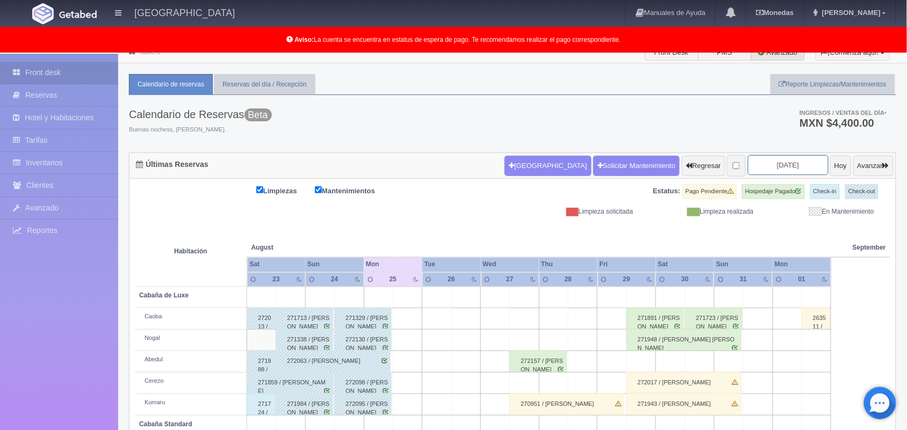
click at [763, 159] on input "[DATE]" at bounding box center [788, 165] width 81 height 20
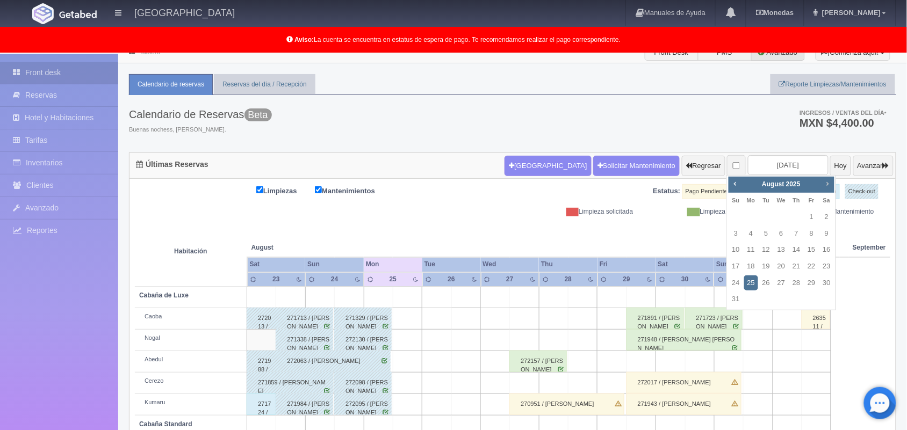
click at [824, 181] on span "Next" at bounding box center [827, 183] width 9 height 9
click at [795, 267] on link "20" at bounding box center [796, 267] width 14 height 16
type input "2025-11-20"
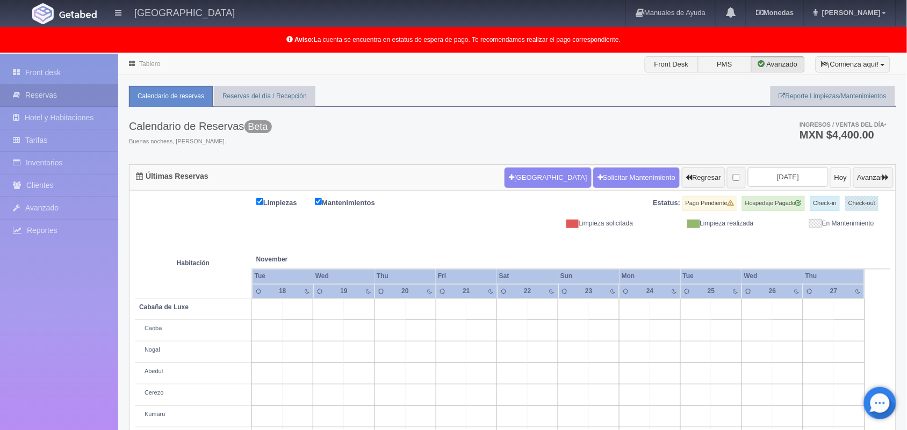
click at [830, 182] on button "Hoy" at bounding box center [840, 178] width 21 height 20
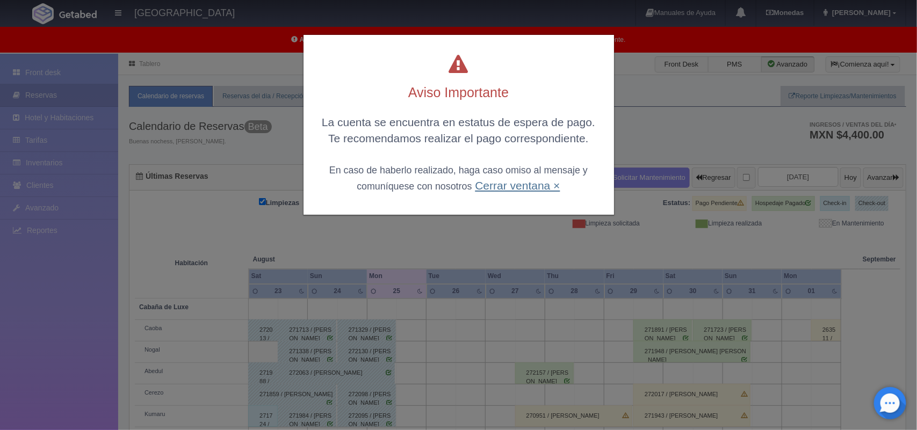
click at [519, 184] on link "Cerrar ventana ×" at bounding box center [517, 185] width 85 height 12
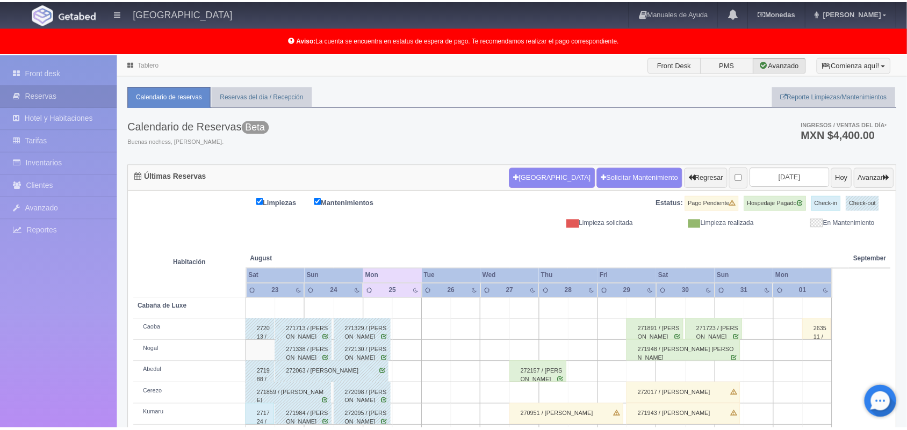
scroll to position [149, 0]
